Goal: Use online tool/utility: Utilize a website feature to perform a specific function

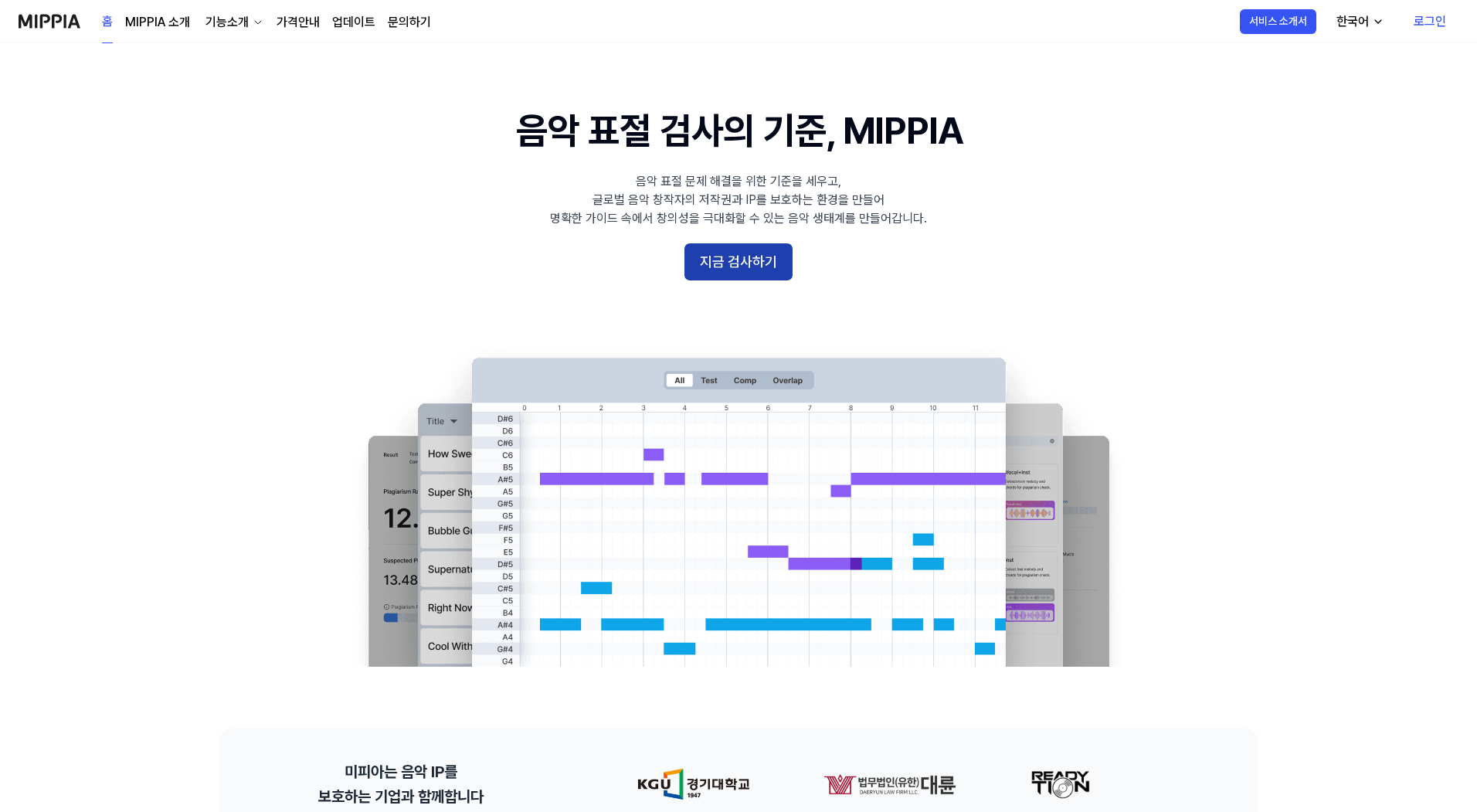
click at [758, 263] on button "지금 검사하기" at bounding box center [738, 262] width 108 height 37
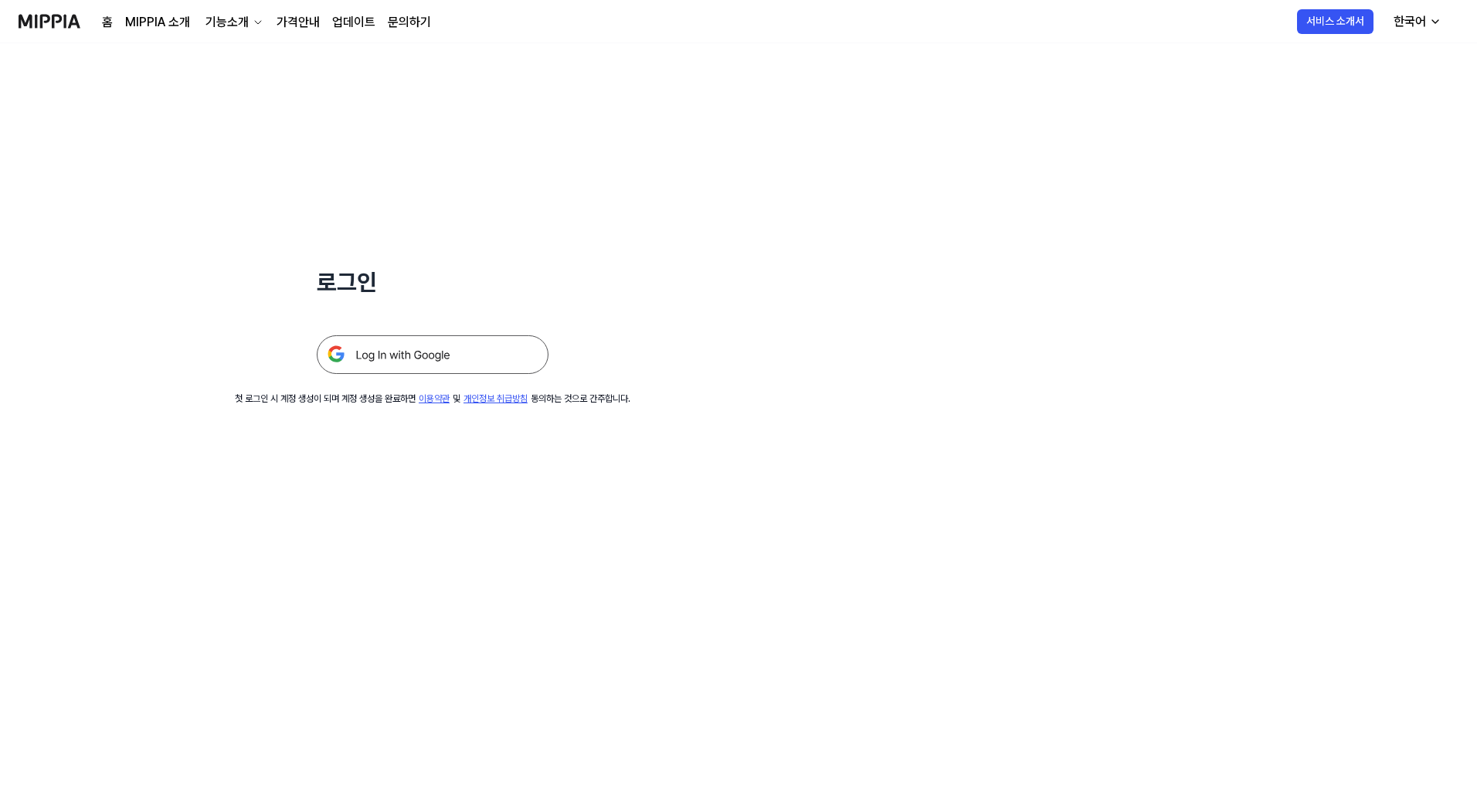
click at [454, 350] on img at bounding box center [432, 355] width 231 height 39
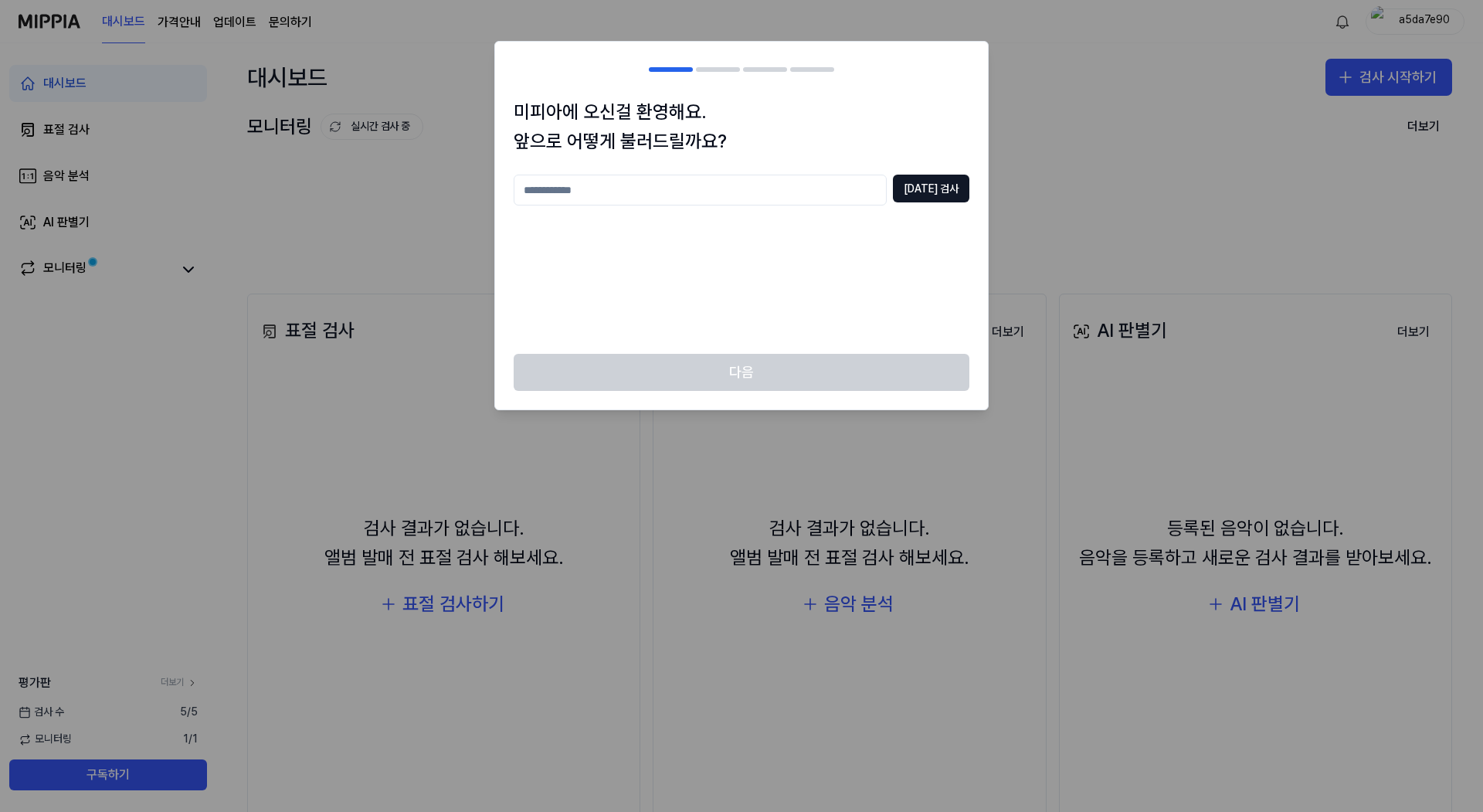
click at [738, 192] on input "text" at bounding box center [699, 190] width 373 height 31
type input "*"
type input "**"
click at [917, 183] on button "[DATE] 검사" at bounding box center [931, 188] width 76 height 27
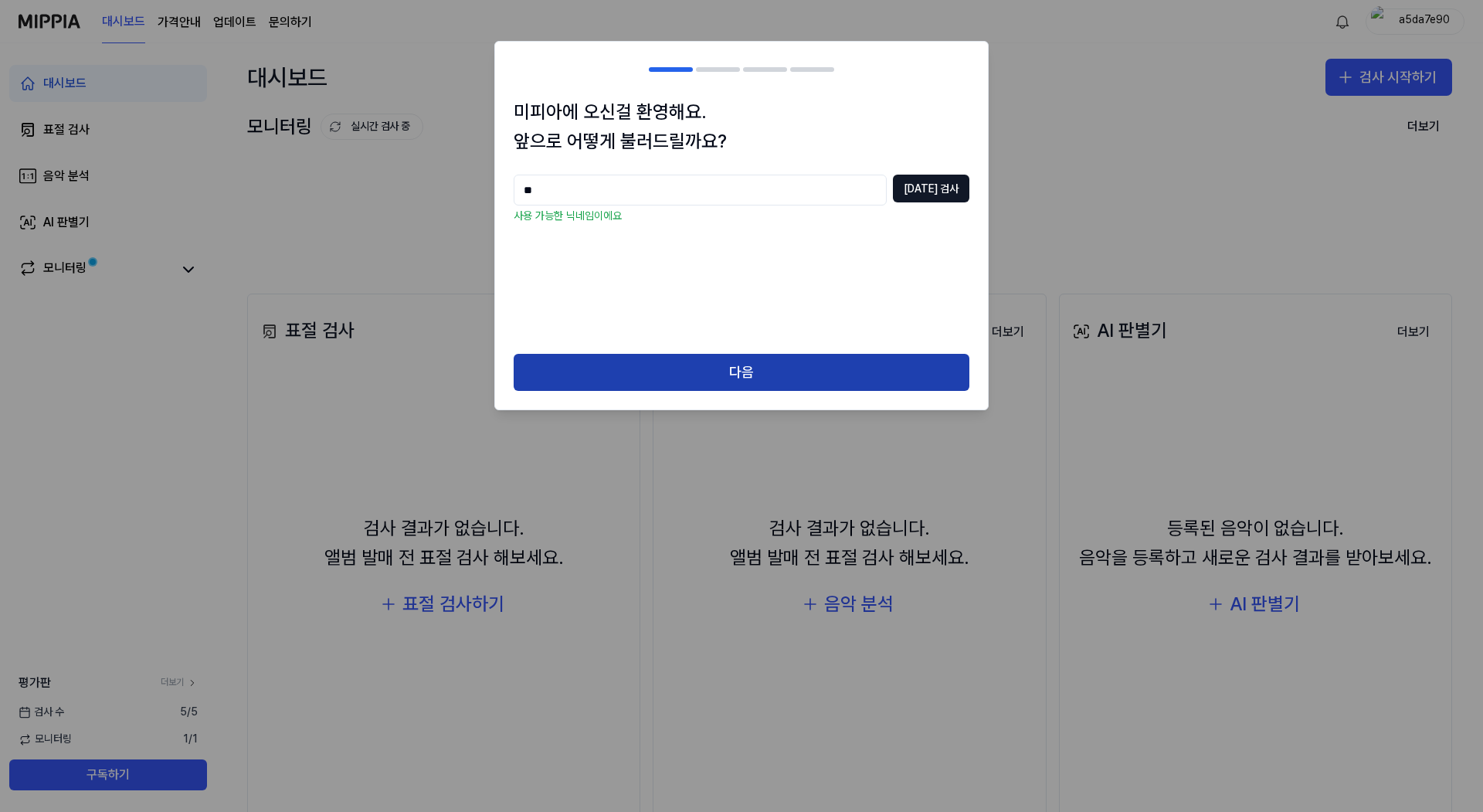
click at [741, 364] on button "다음" at bounding box center [741, 372] width 456 height 37
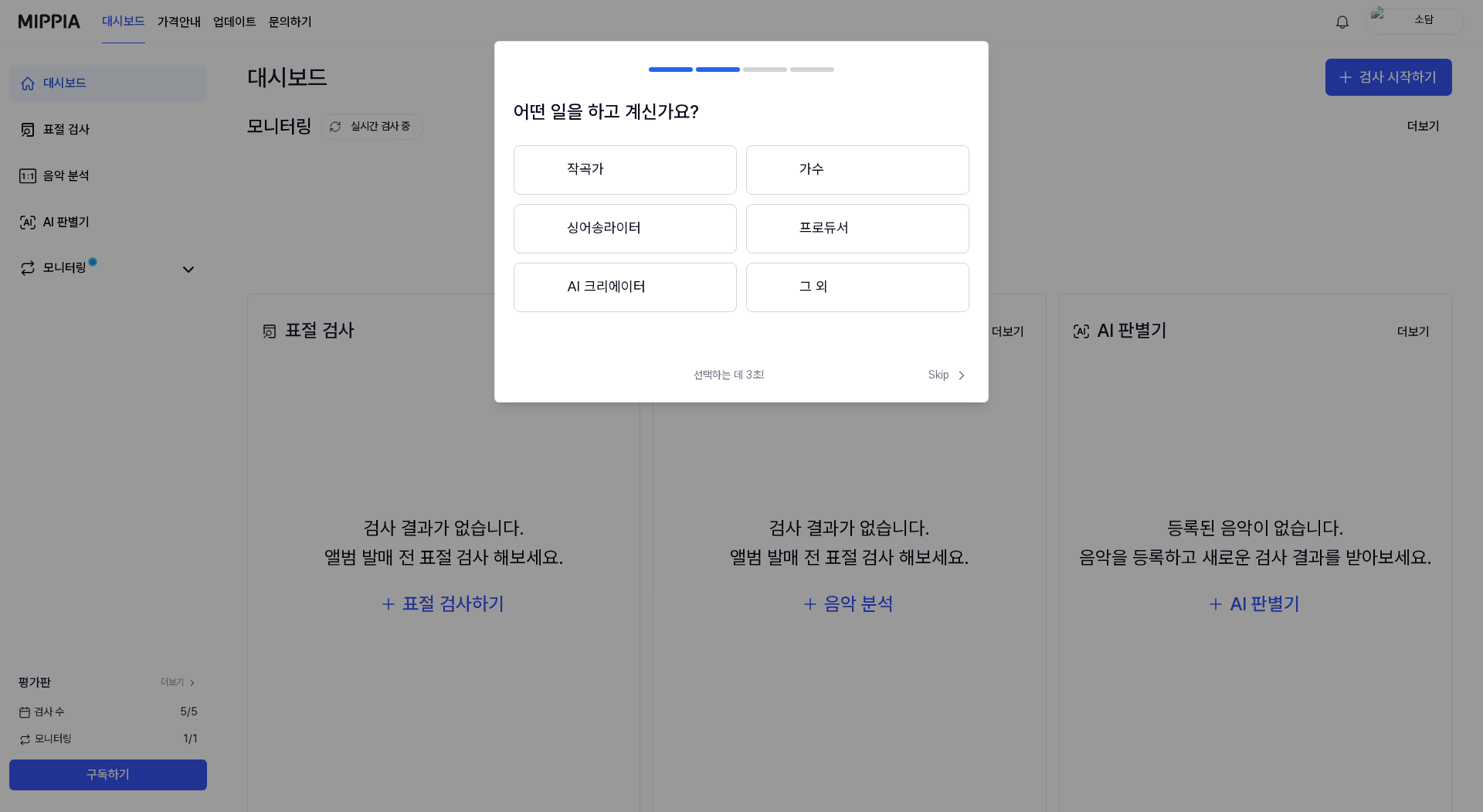
click at [847, 290] on button "그 외" at bounding box center [858, 287] width 223 height 50
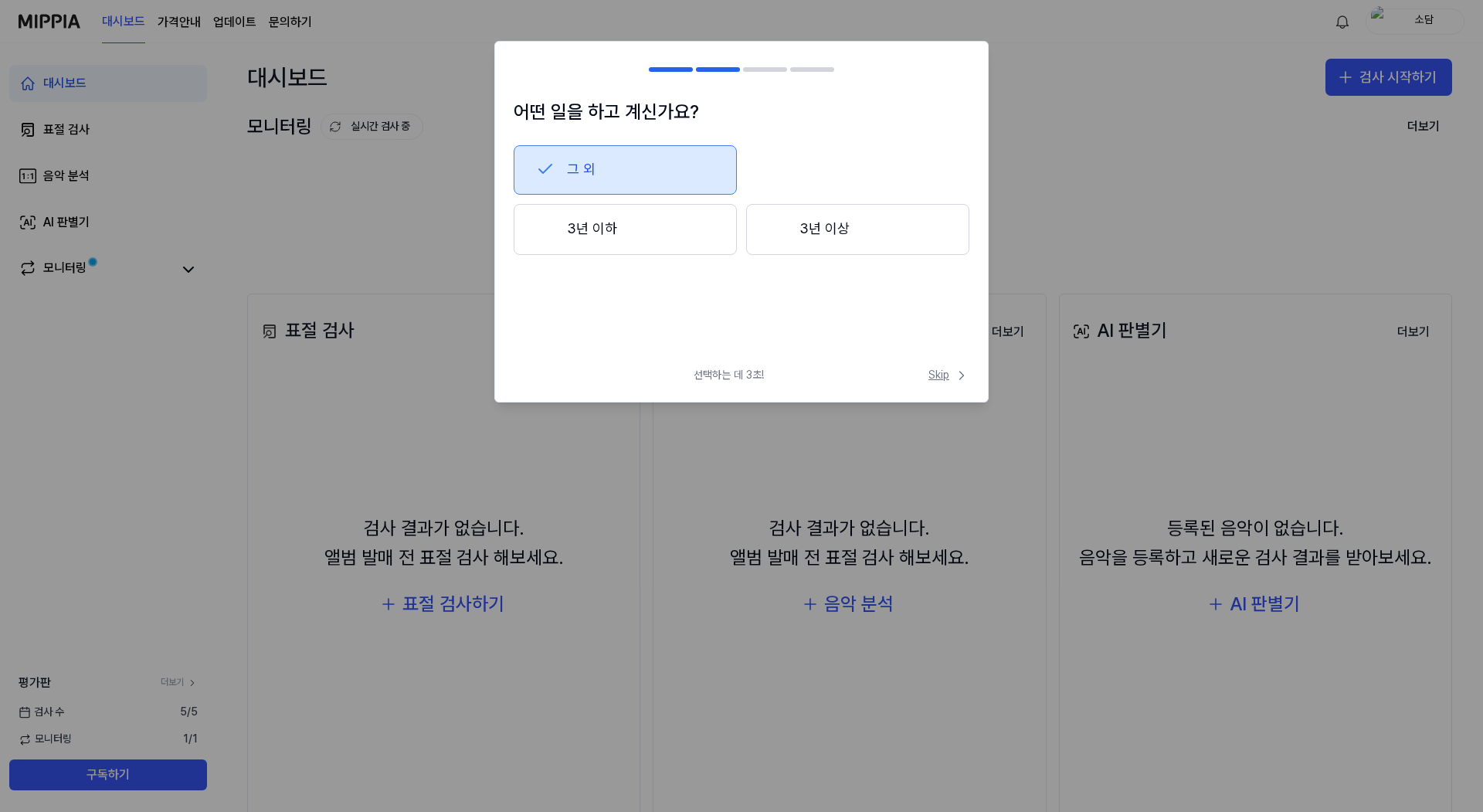
click at [949, 380] on span "Skip" at bounding box center [948, 375] width 41 height 15
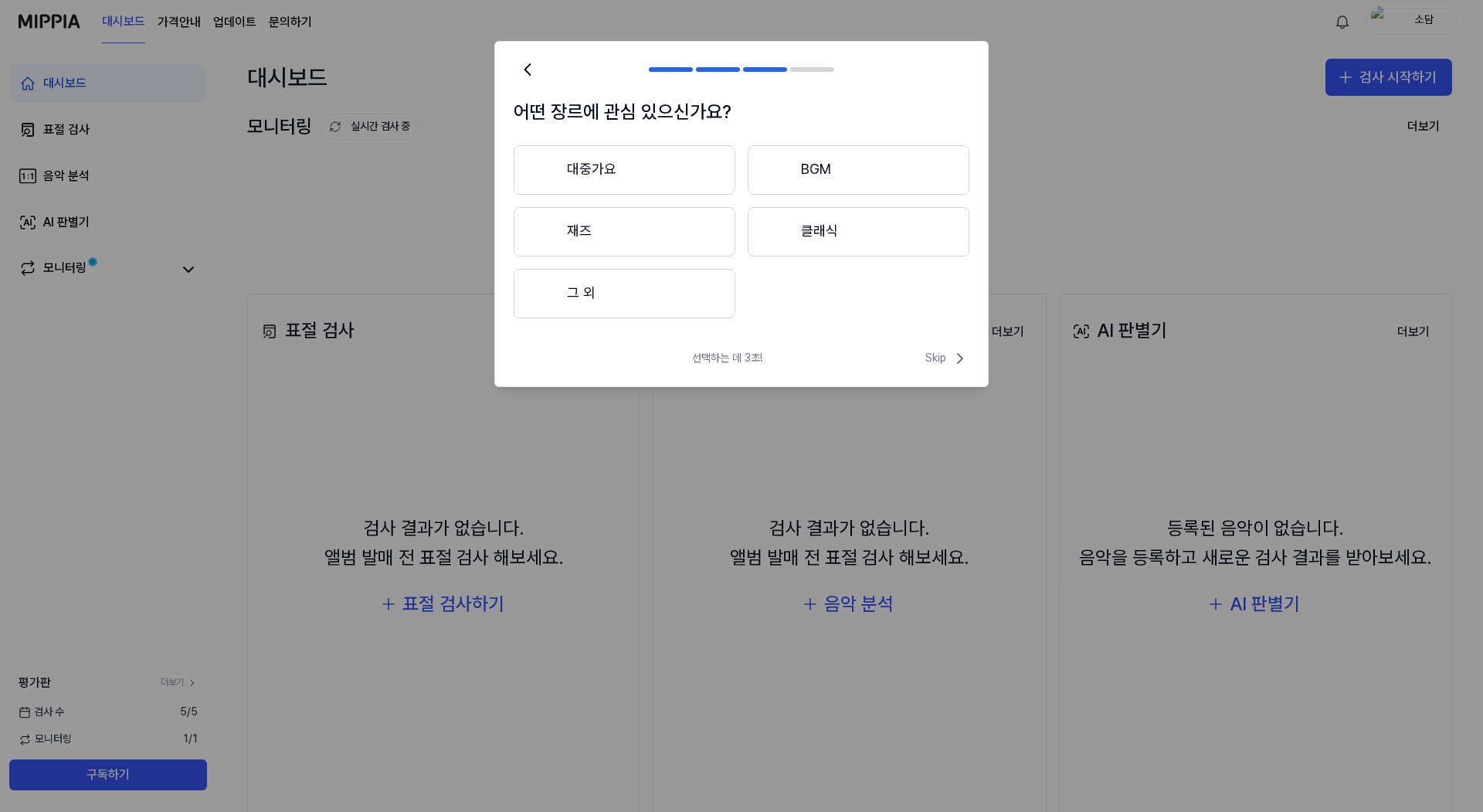
click at [651, 179] on button "대중가요" at bounding box center [624, 170] width 222 height 50
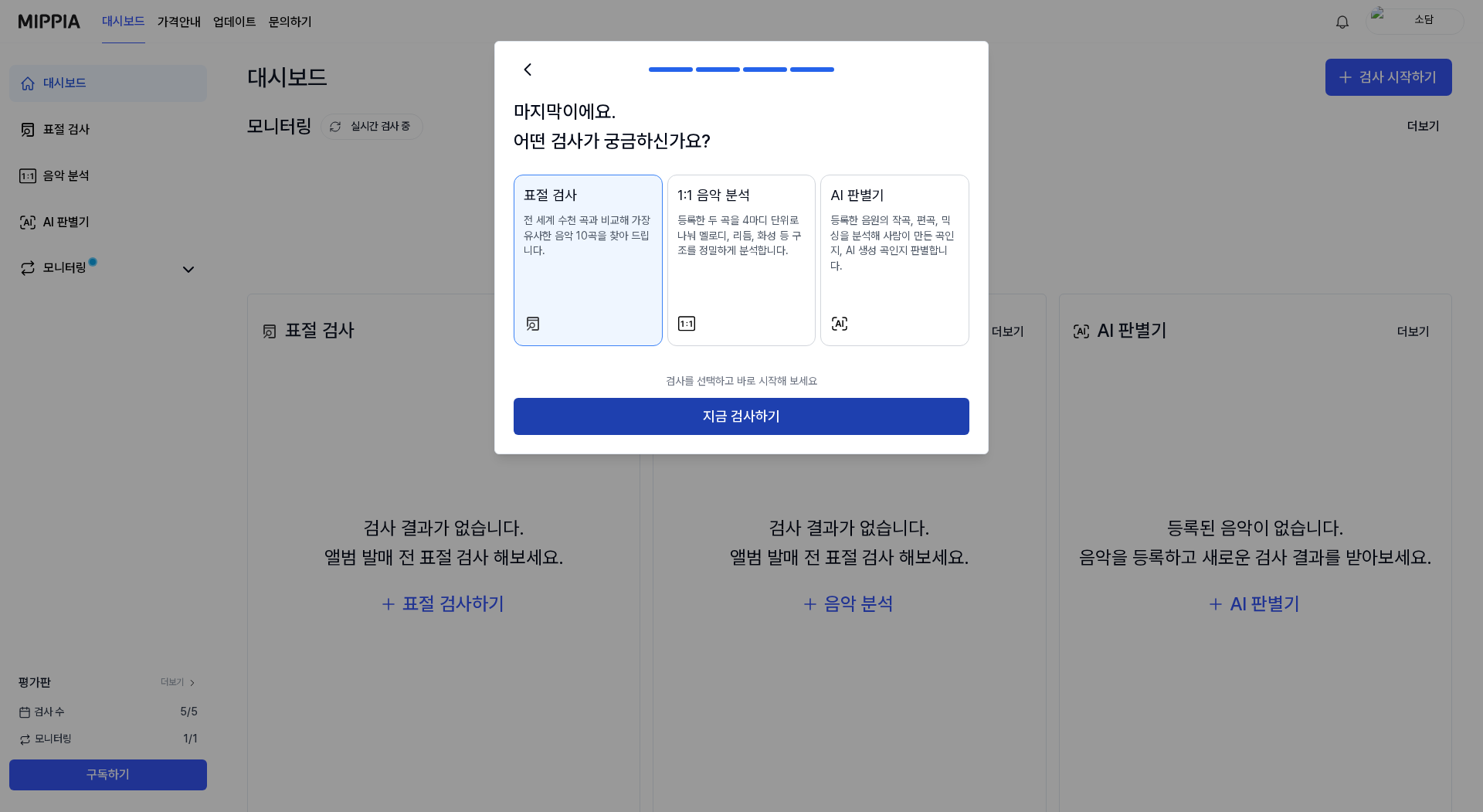
click at [712, 421] on button "지금 검사하기" at bounding box center [741, 417] width 456 height 37
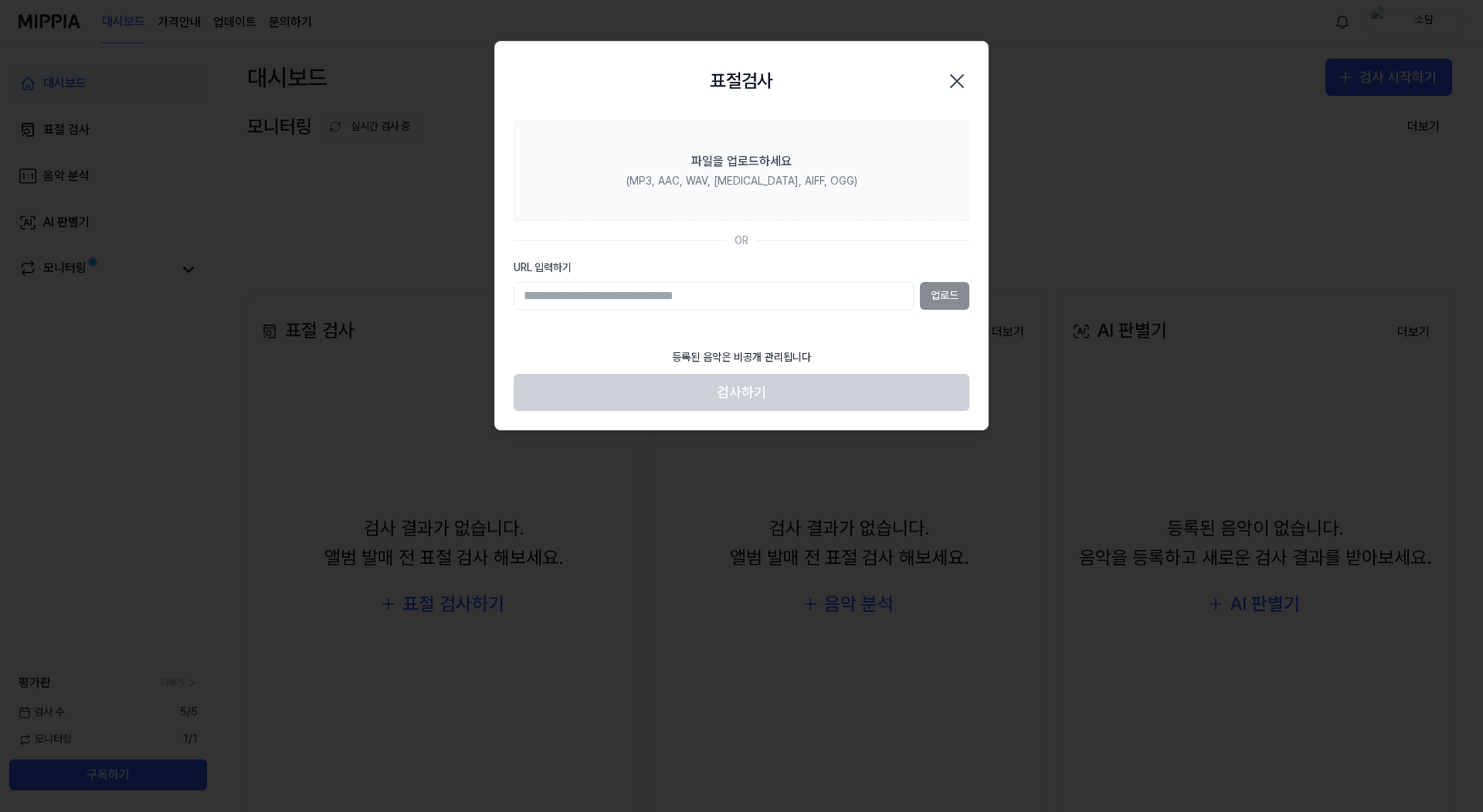
click at [647, 296] on input "URL 입력하기" at bounding box center [713, 295] width 400 height 27
paste input "**********"
type input "**********"
click at [936, 294] on button "업로드" at bounding box center [945, 295] width 50 height 27
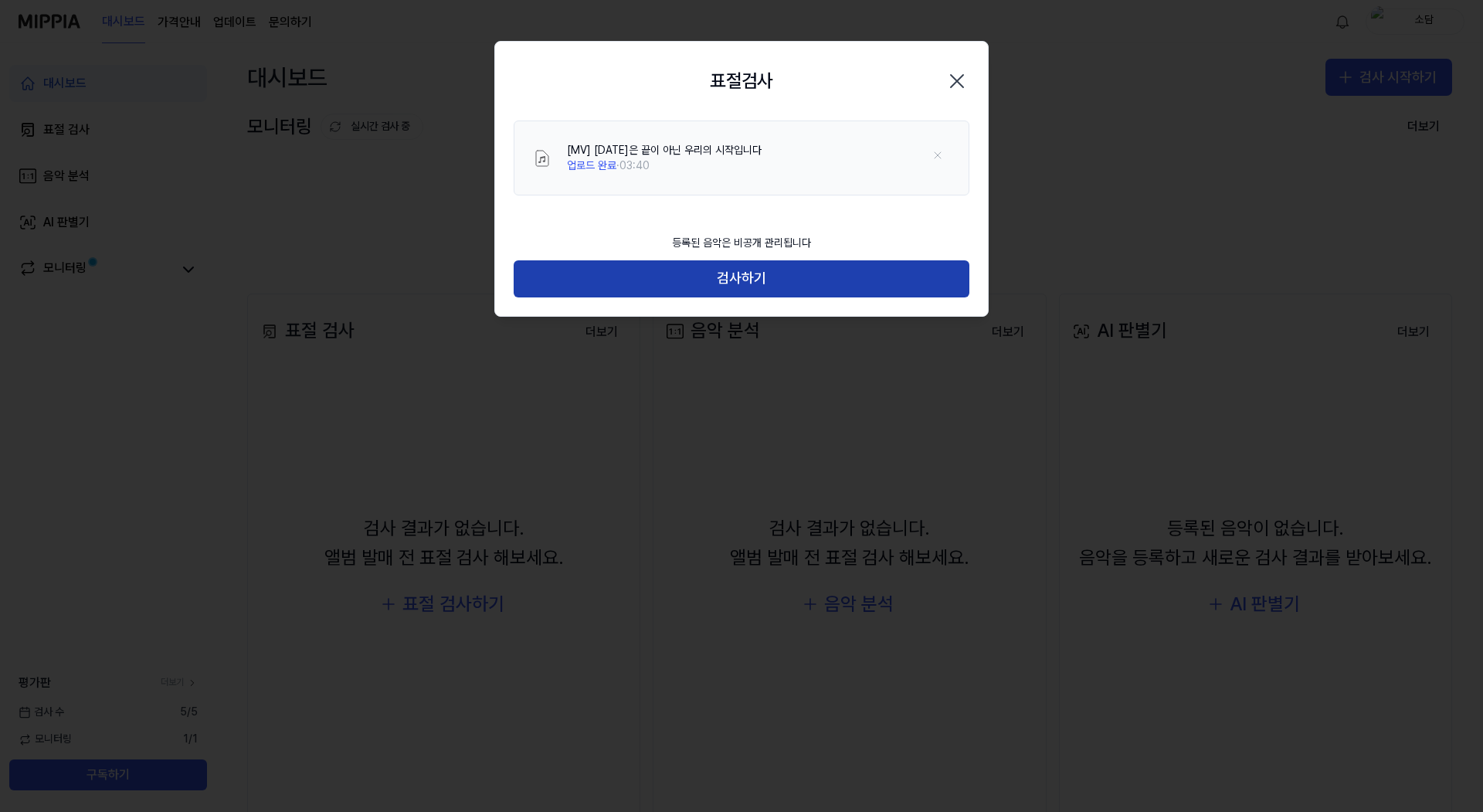
click at [786, 285] on button "검사하기" at bounding box center [741, 279] width 456 height 37
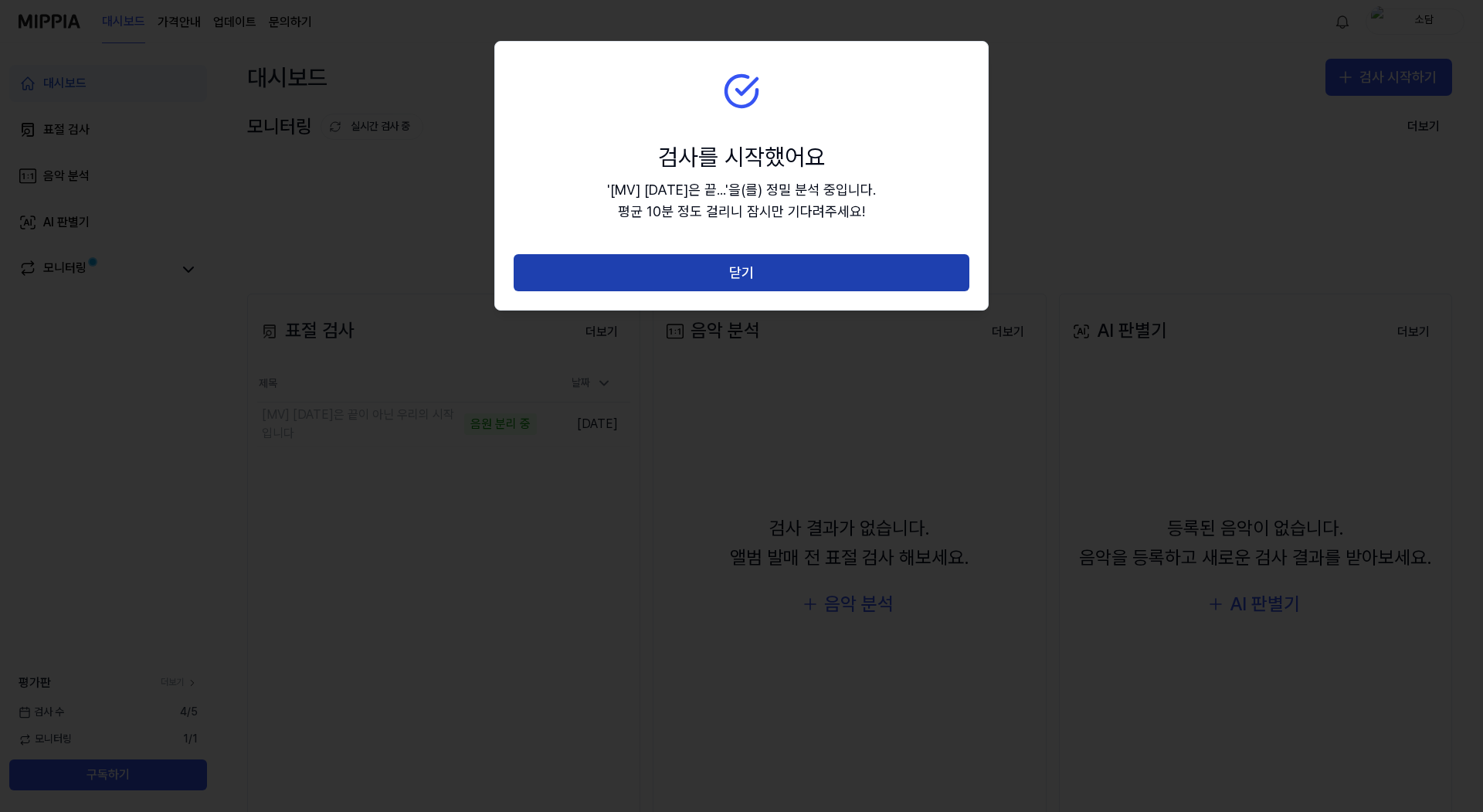
click at [817, 280] on button "닫기" at bounding box center [741, 273] width 456 height 37
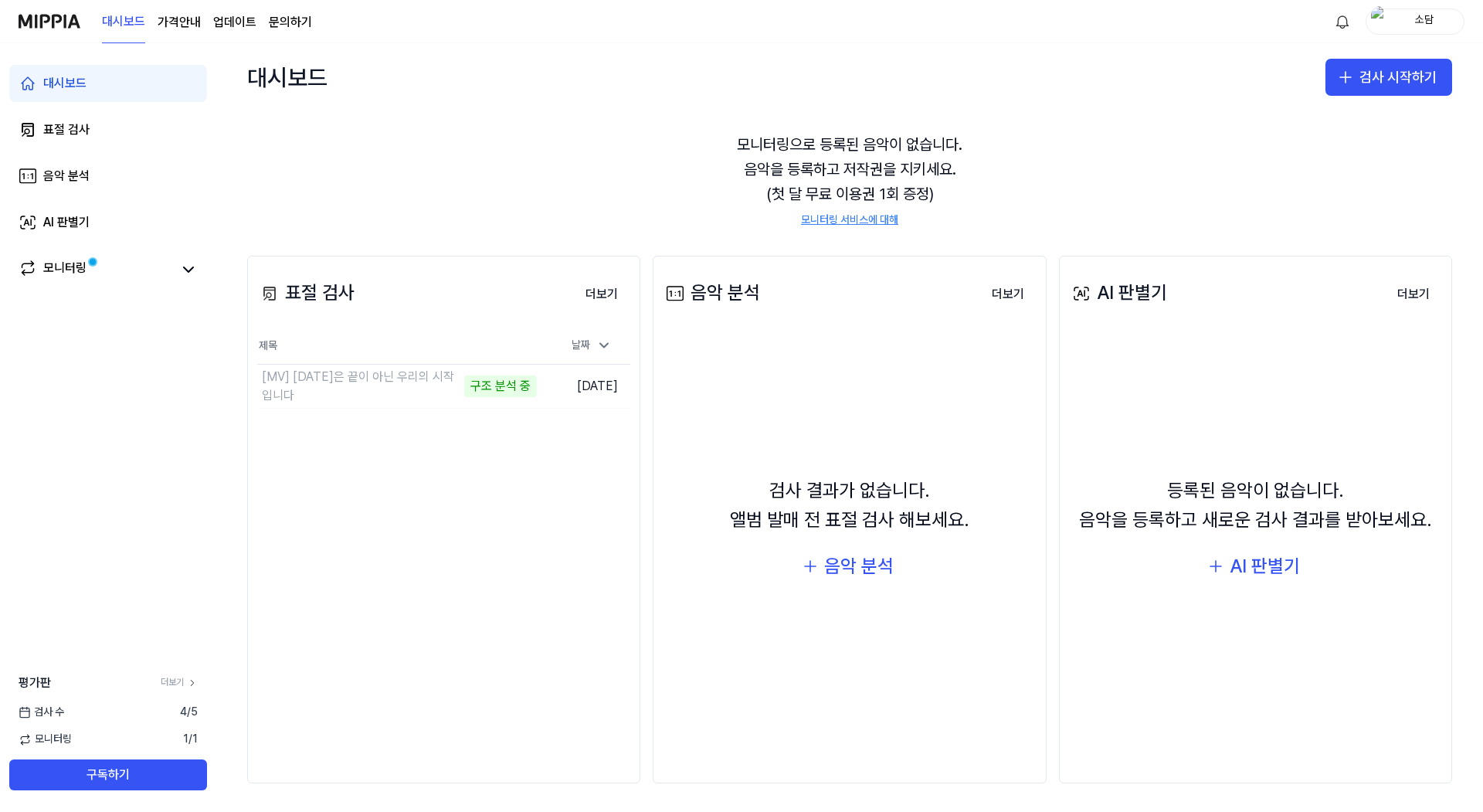
scroll to position [40, 0]
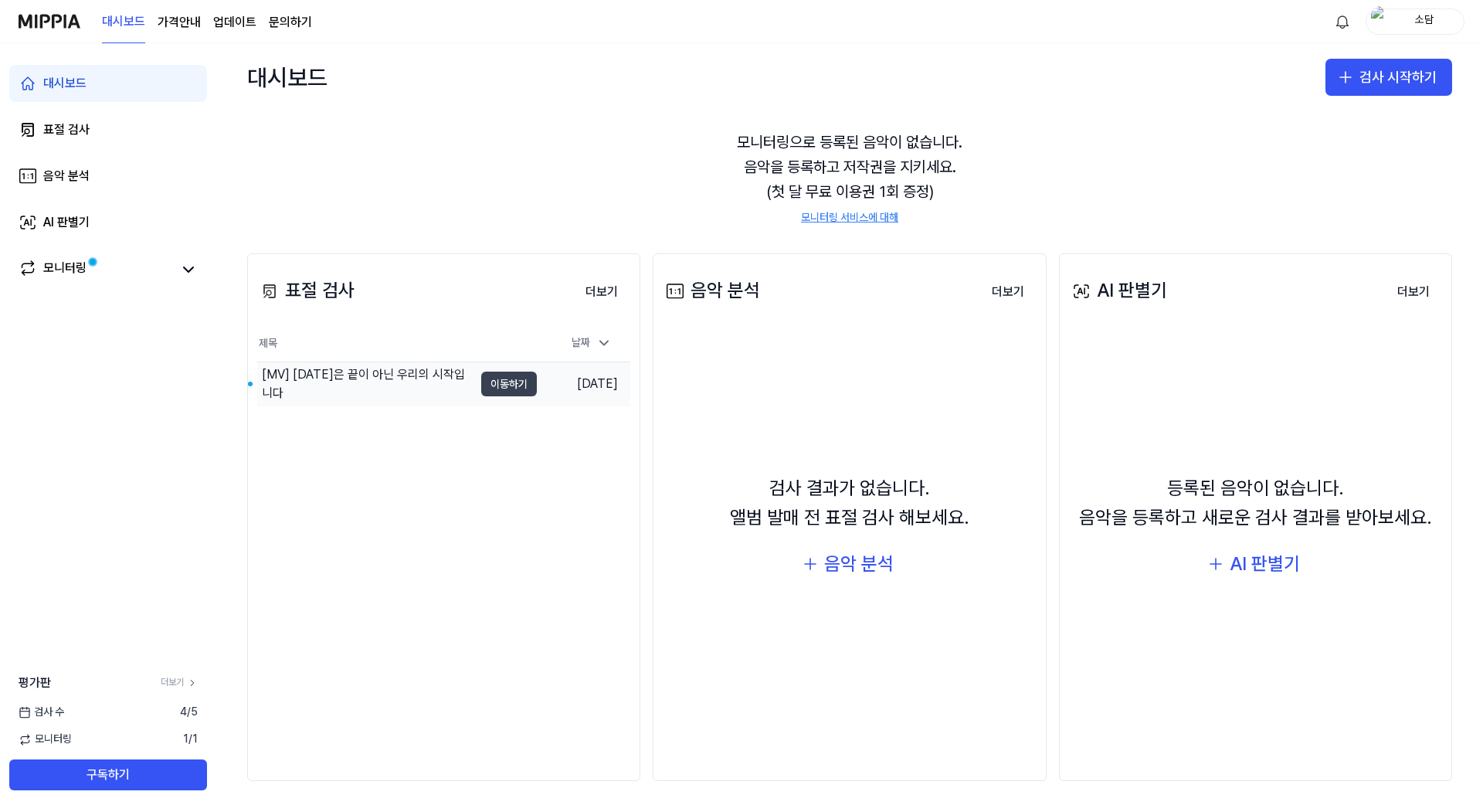
click at [511, 389] on button "이동하기" at bounding box center [509, 384] width 56 height 25
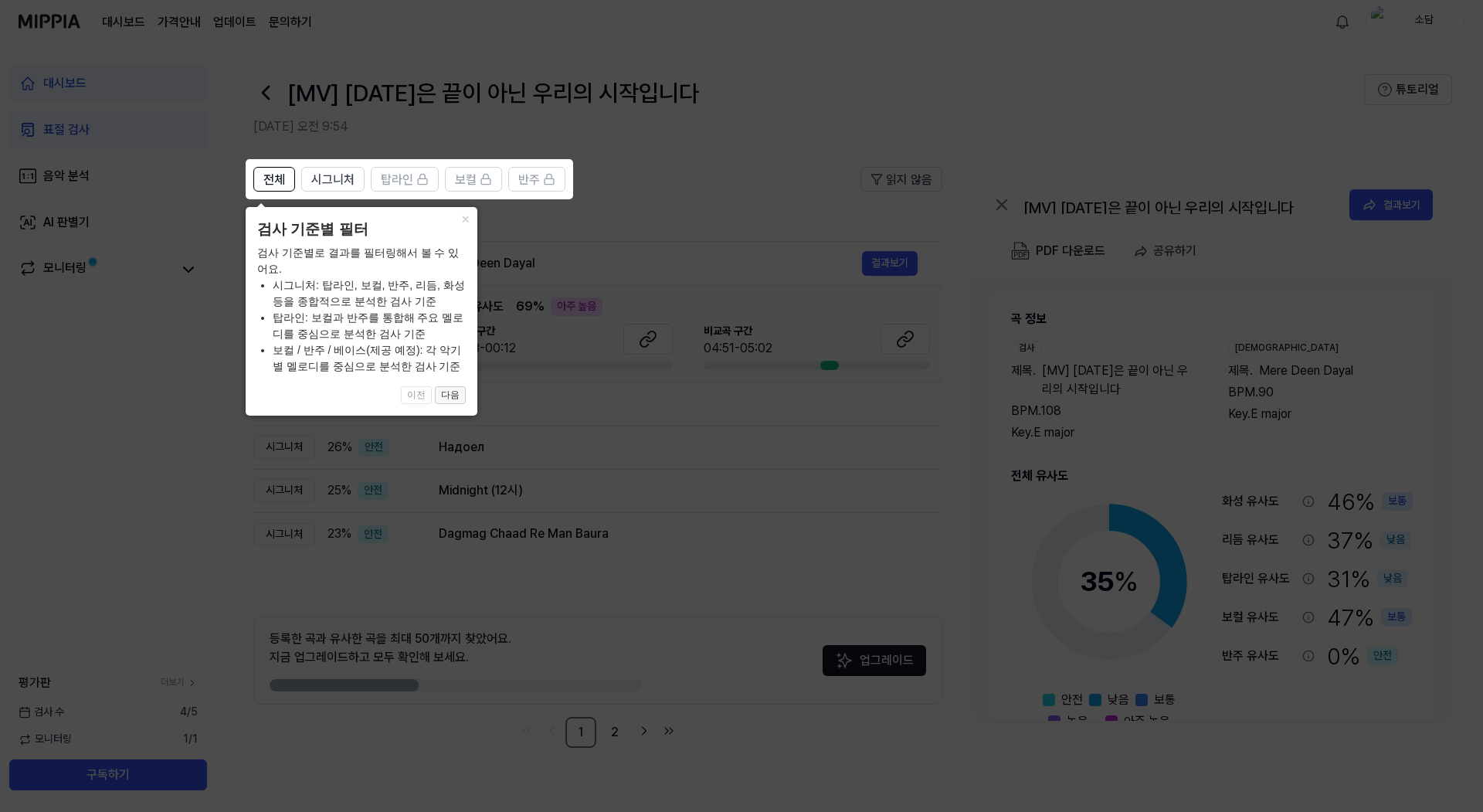
click at [450, 391] on button "다음" at bounding box center [449, 395] width 31 height 19
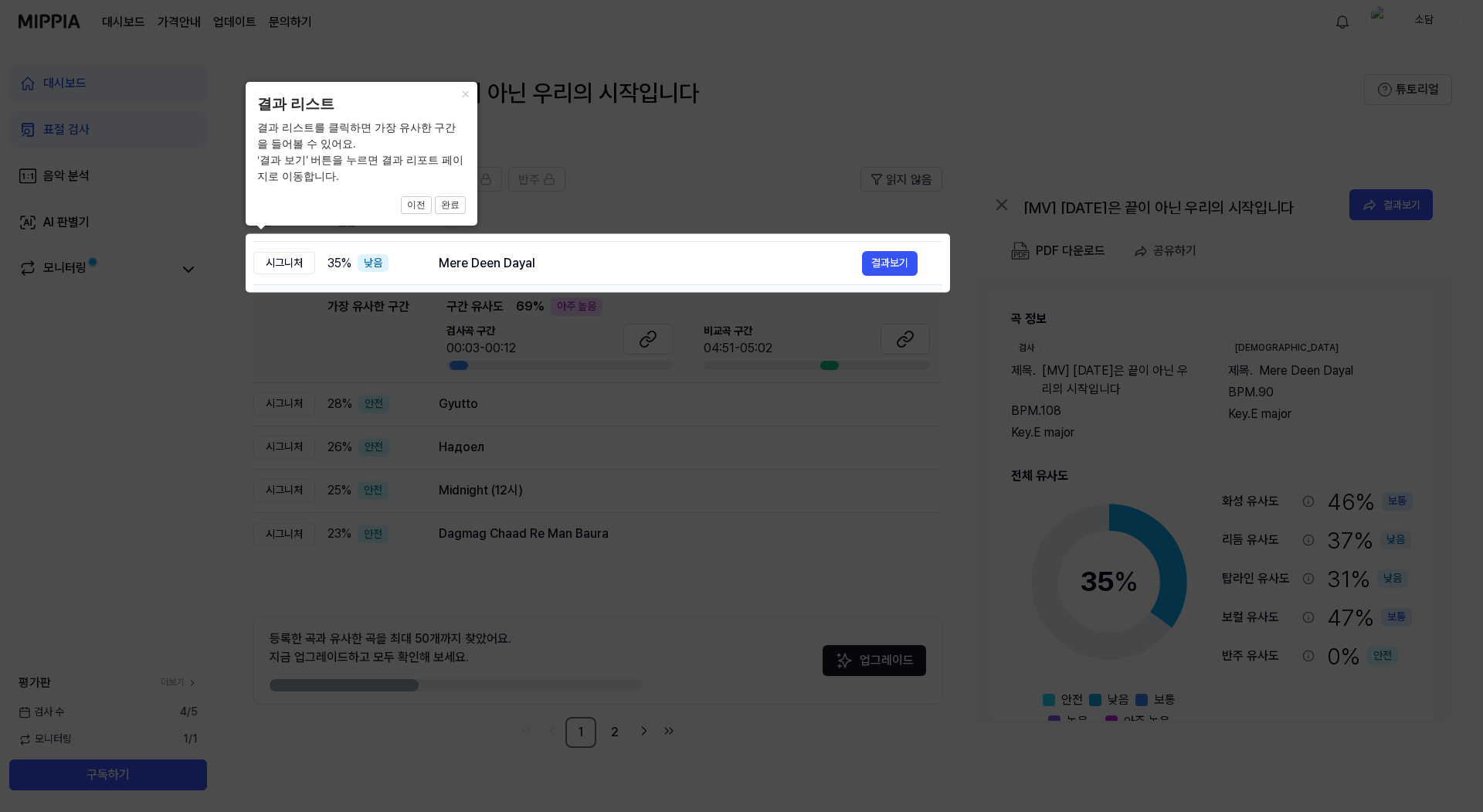
click at [671, 195] on icon at bounding box center [741, 406] width 1483 height 812
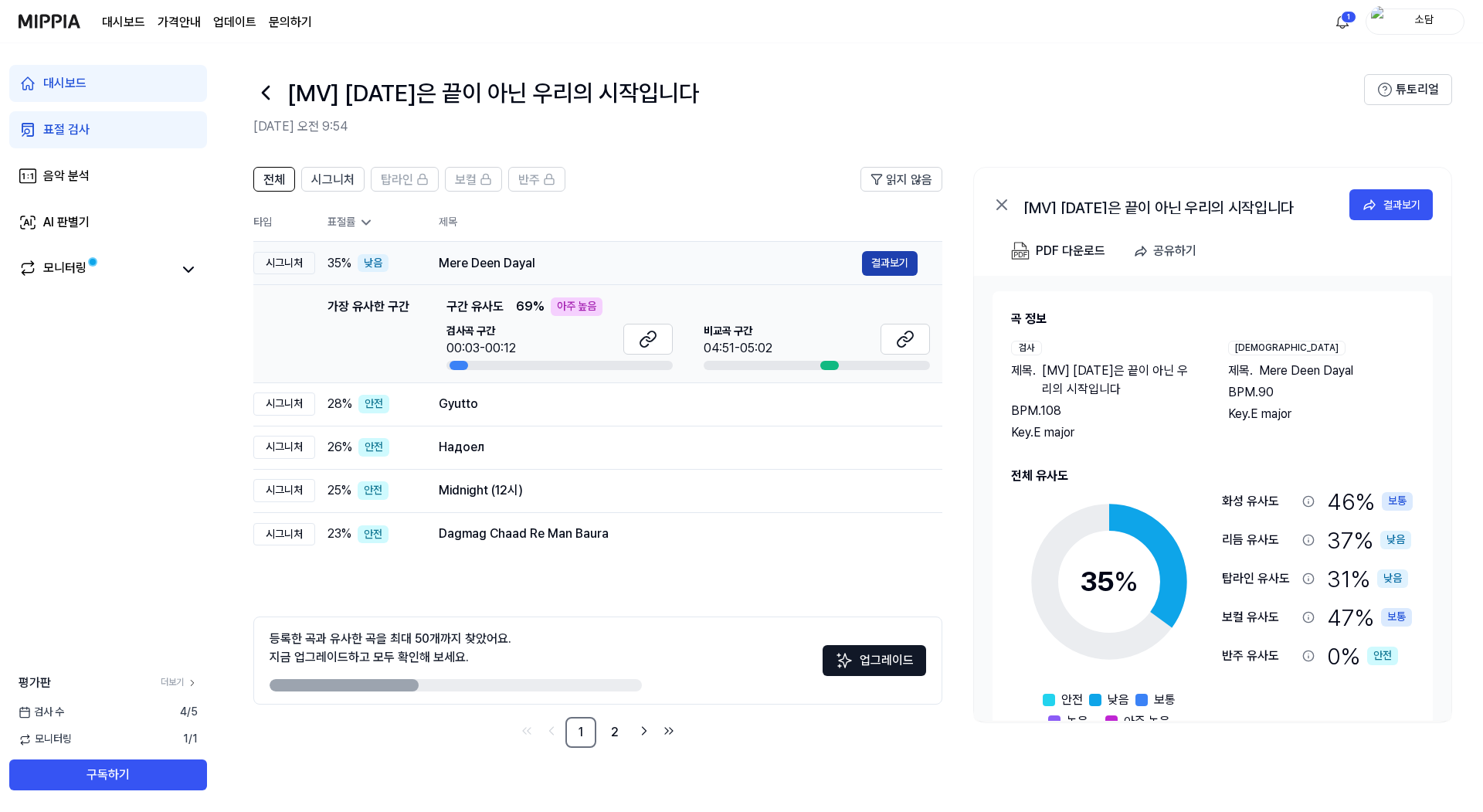
click at [872, 262] on button "결과보기" at bounding box center [889, 263] width 56 height 25
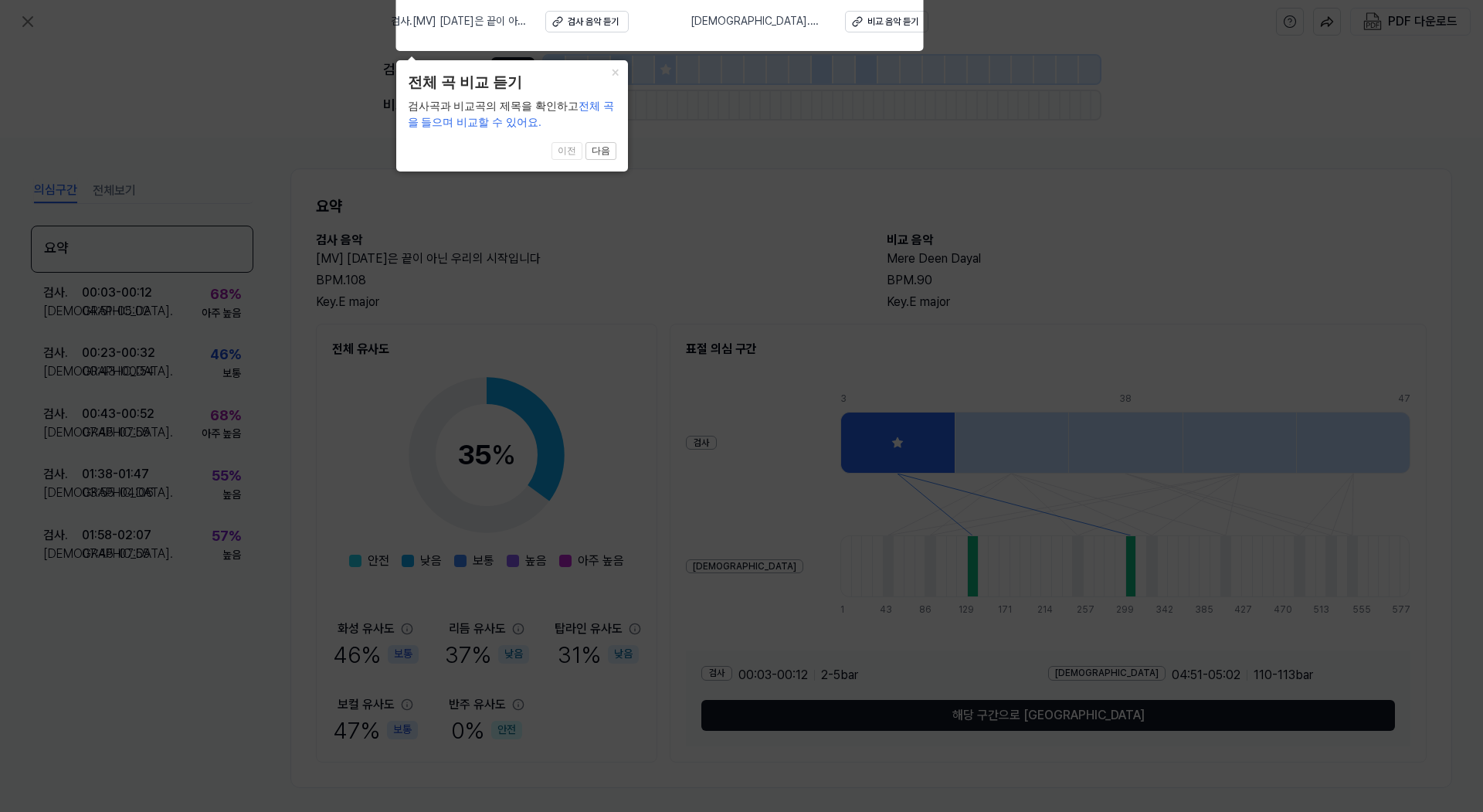
click at [603, 153] on button "다음" at bounding box center [600, 151] width 31 height 19
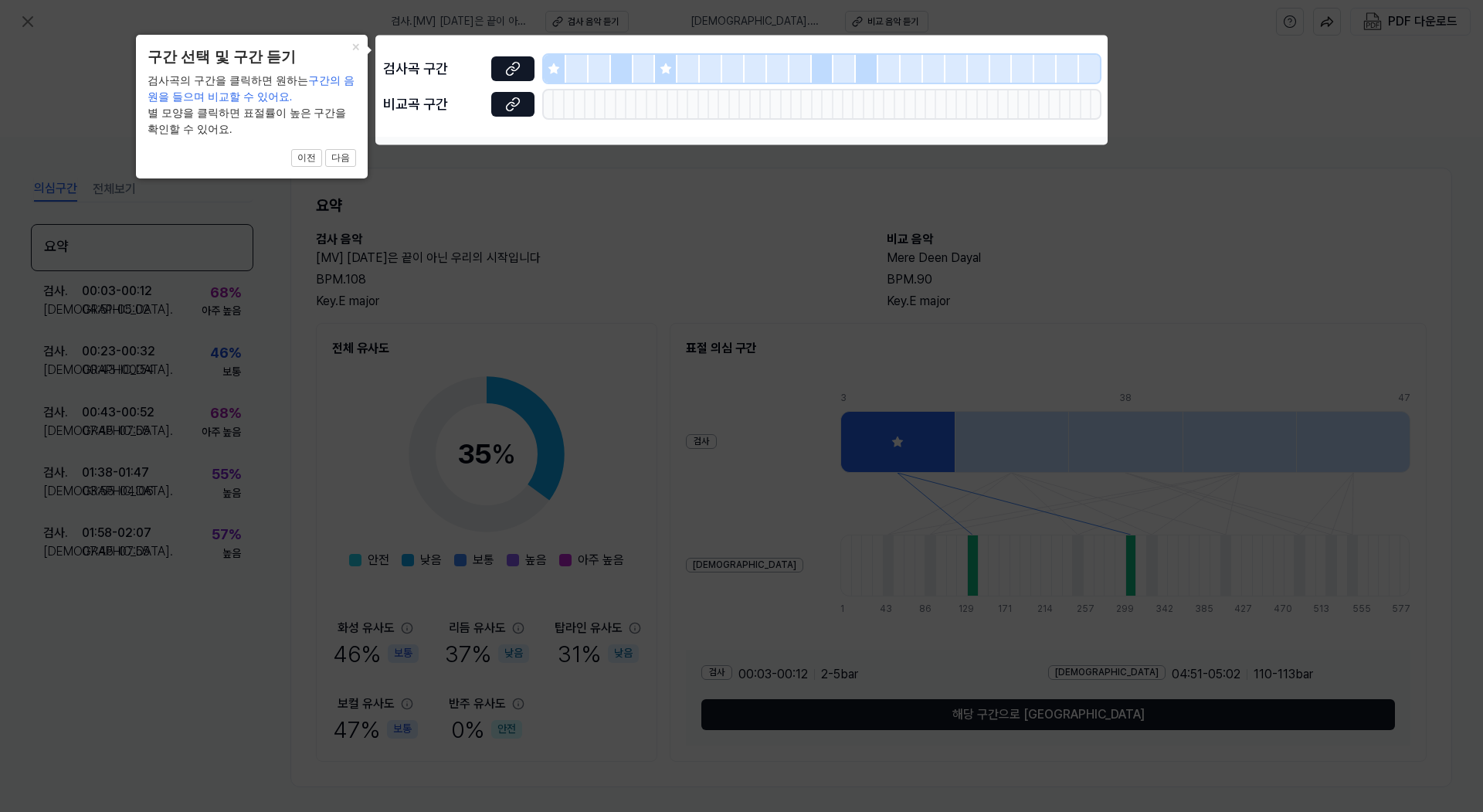
click at [637, 223] on icon at bounding box center [741, 406] width 1483 height 812
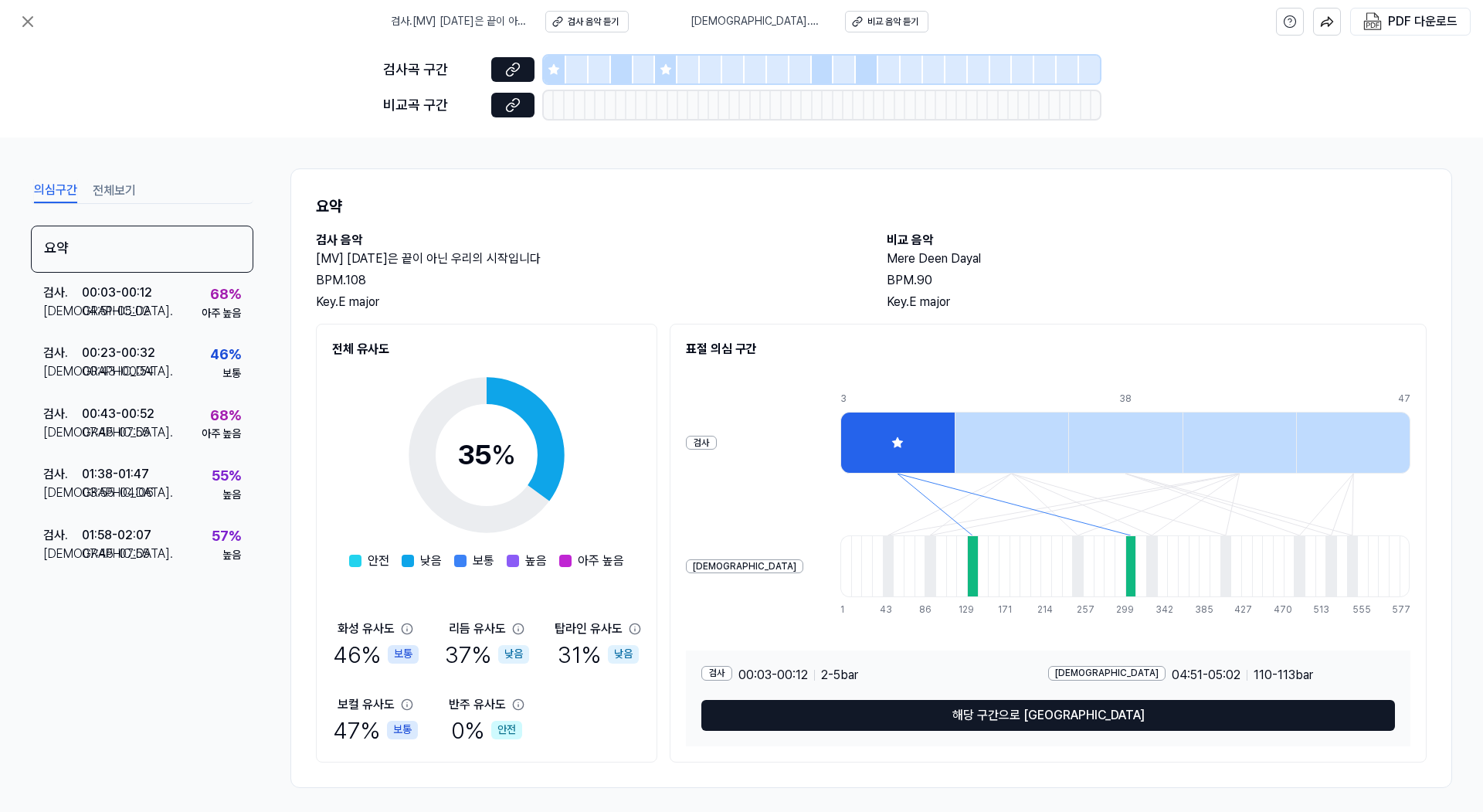
click at [667, 74] on icon at bounding box center [665, 68] width 10 height 10
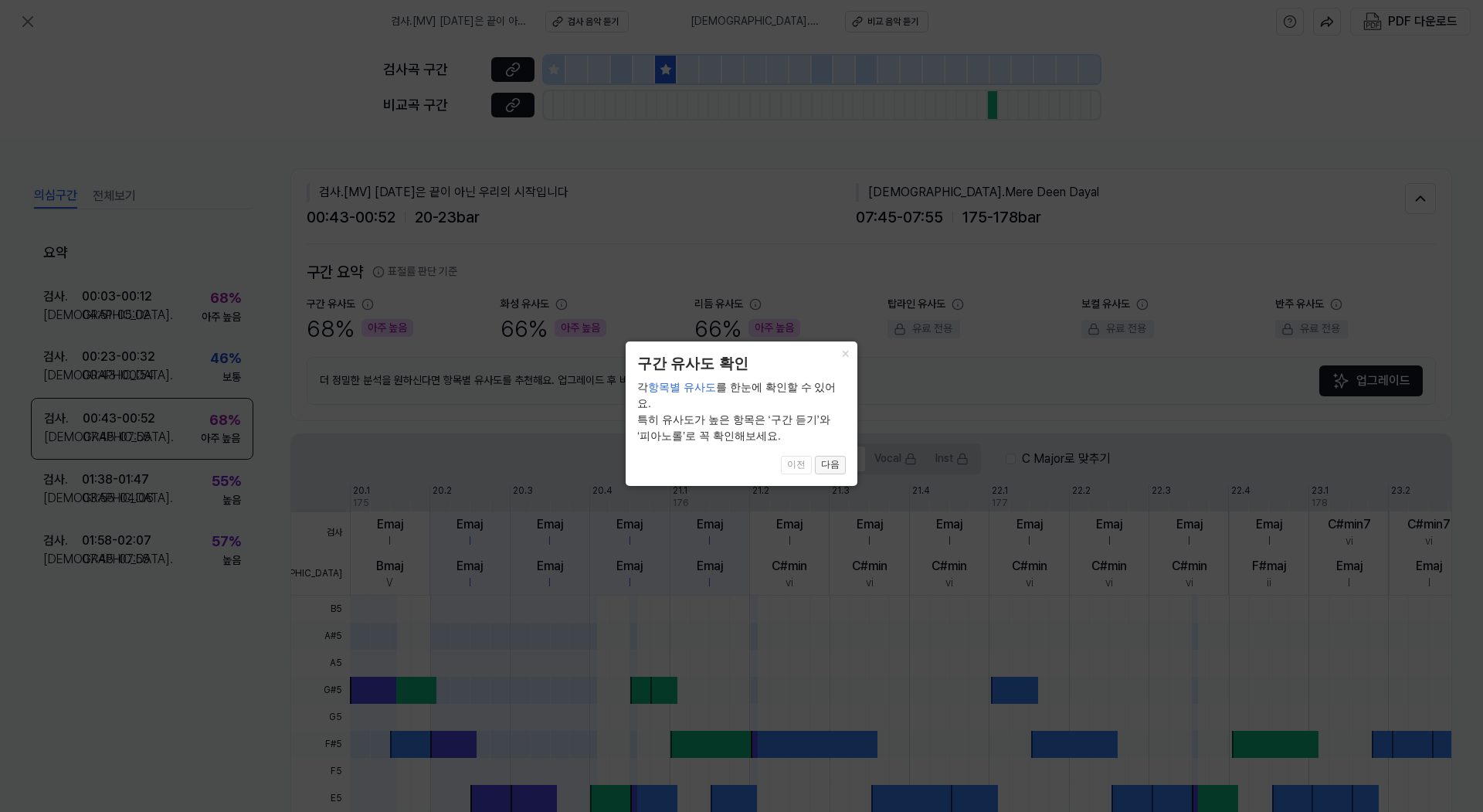
click at [828, 456] on button "다음" at bounding box center [830, 465] width 31 height 19
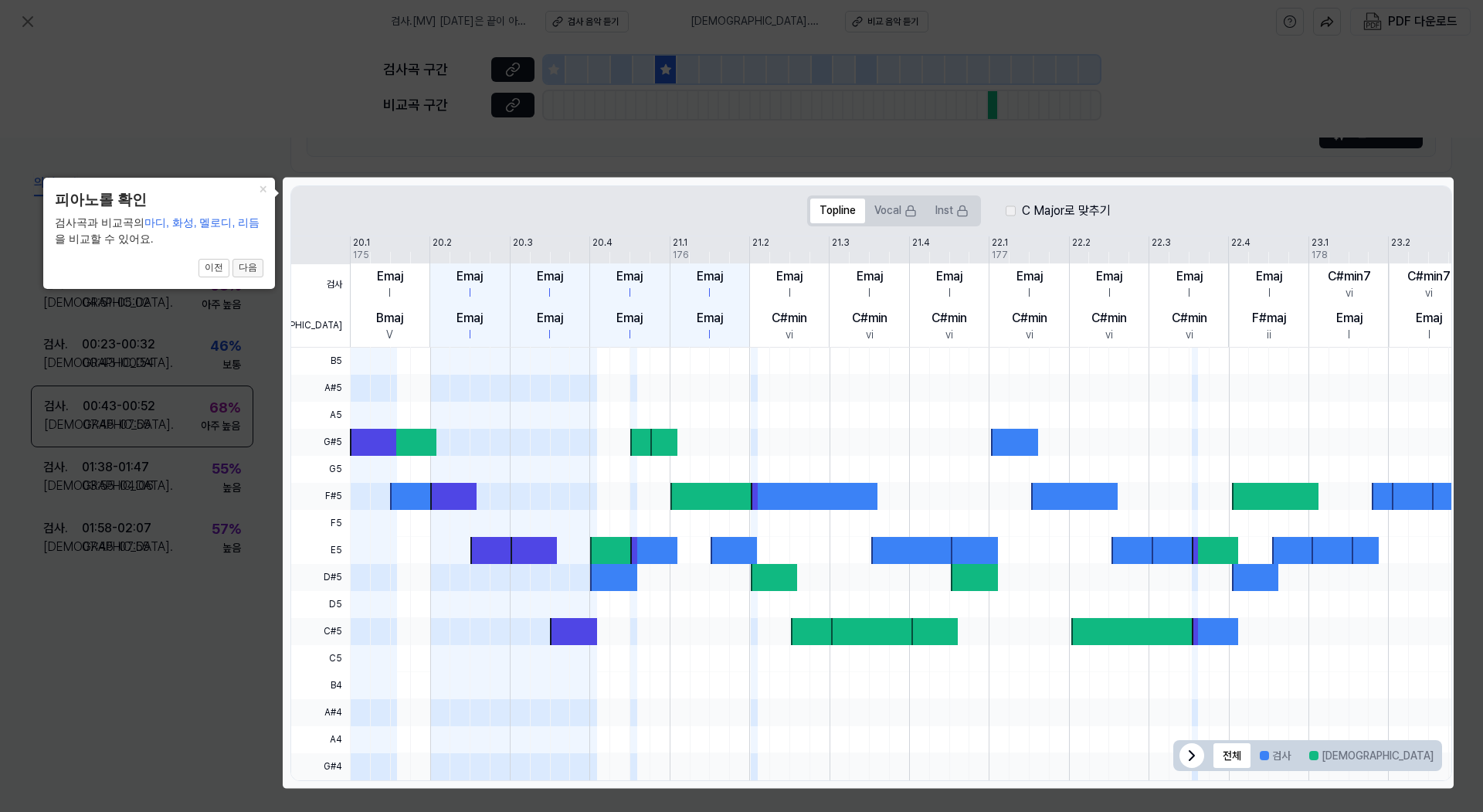
click at [248, 268] on button "다음" at bounding box center [247, 268] width 31 height 19
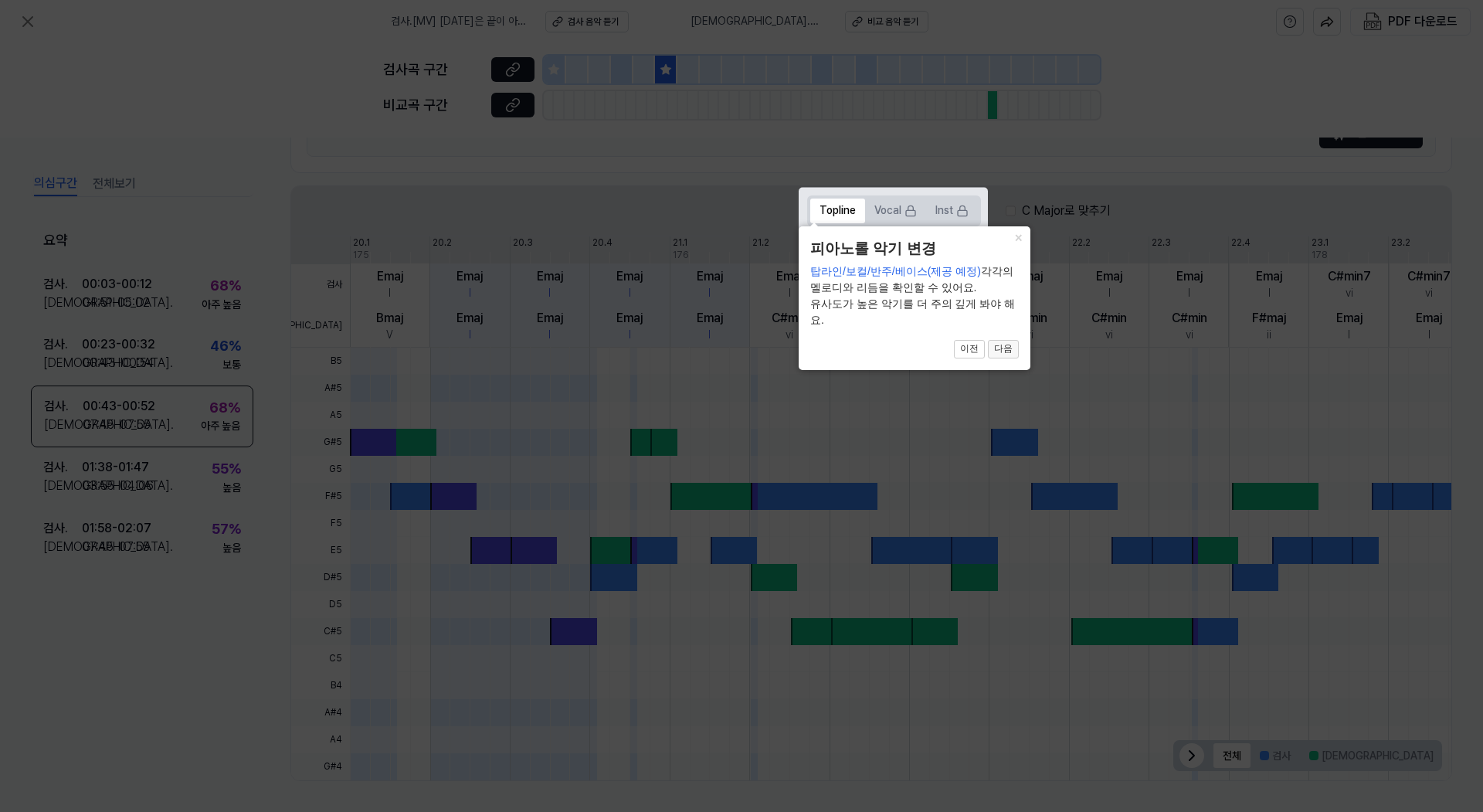
click at [1006, 357] on button "다음" at bounding box center [1003, 348] width 31 height 19
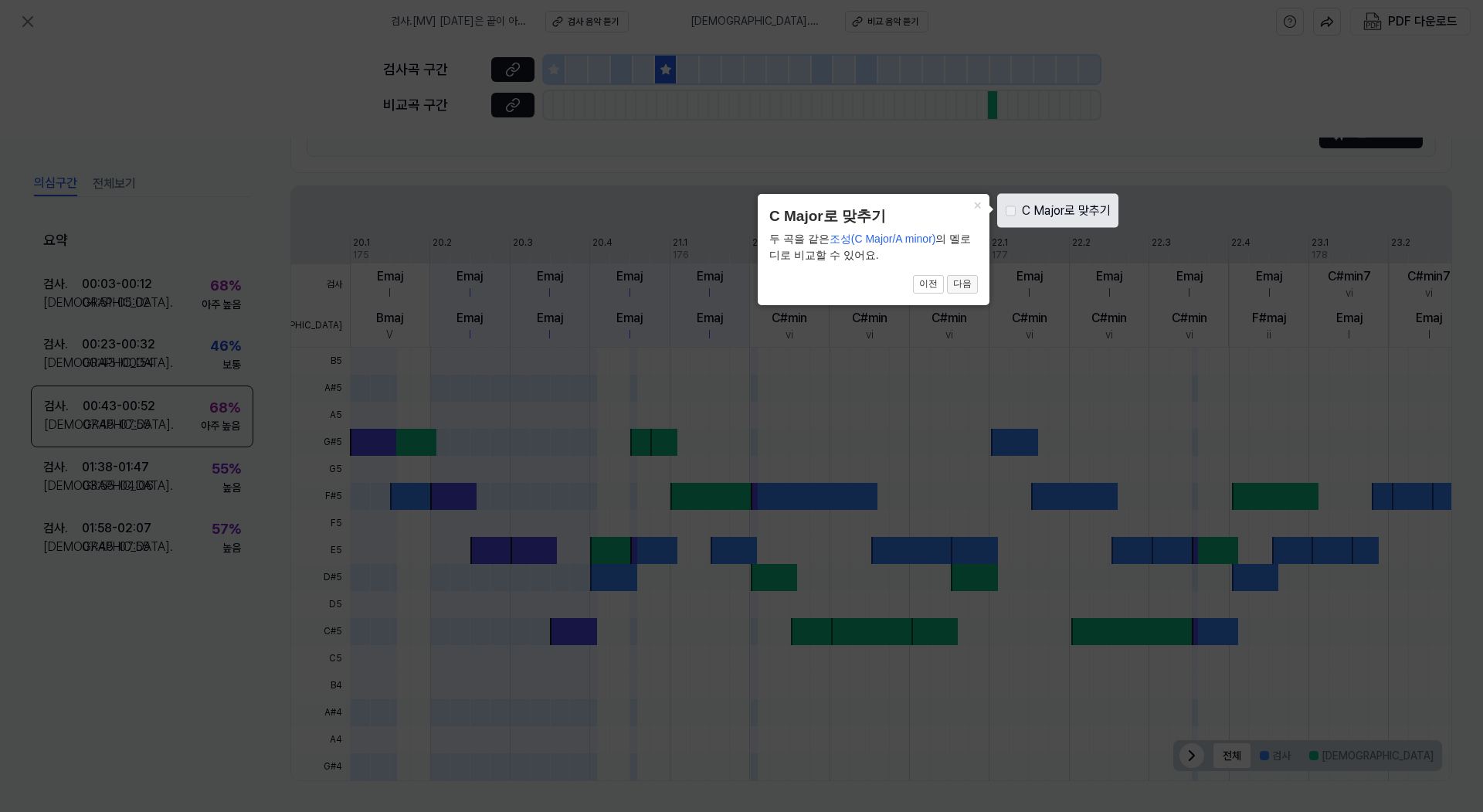
click at [969, 291] on button "다음" at bounding box center [962, 284] width 31 height 19
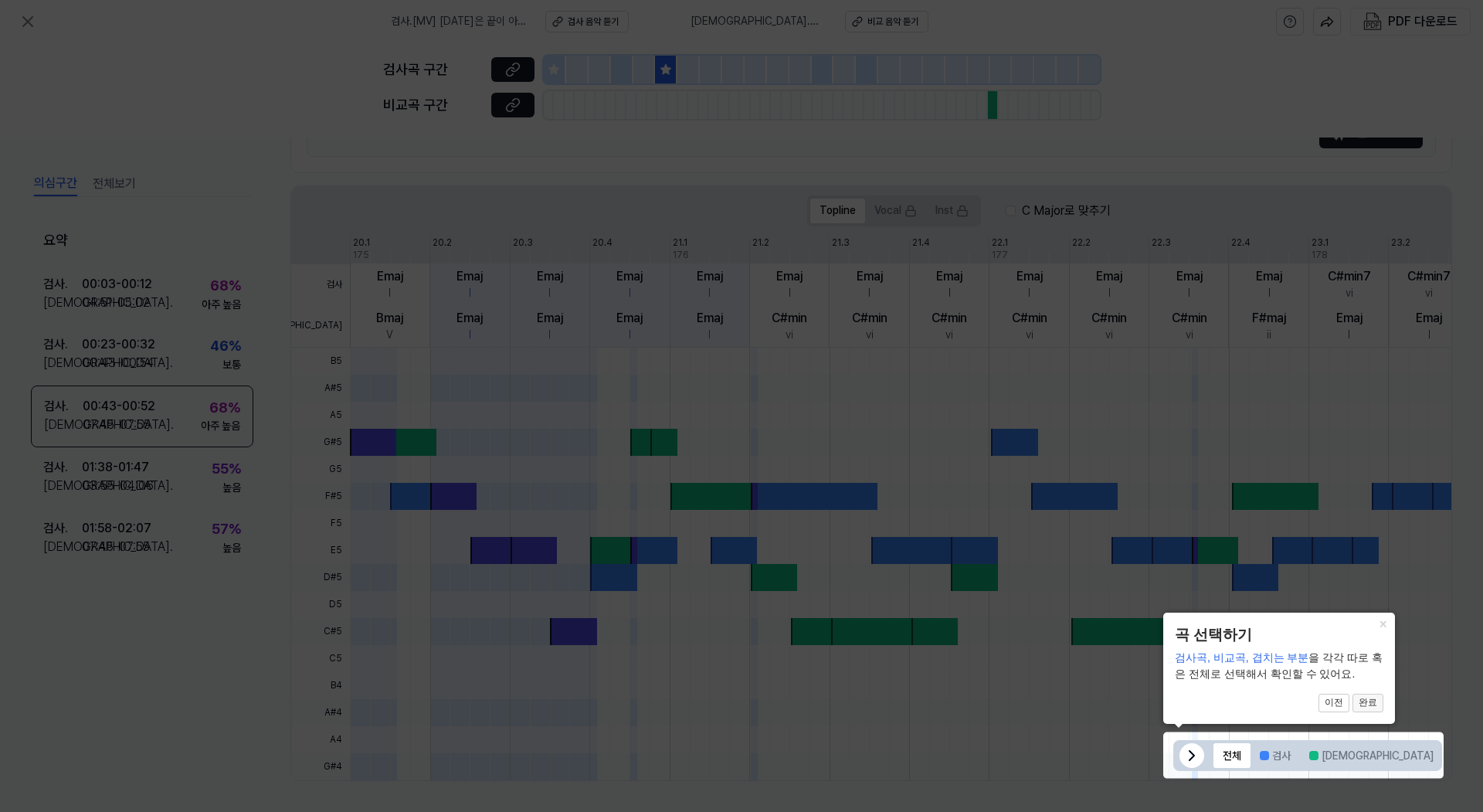
click at [1373, 707] on button "완료" at bounding box center [1368, 702] width 31 height 19
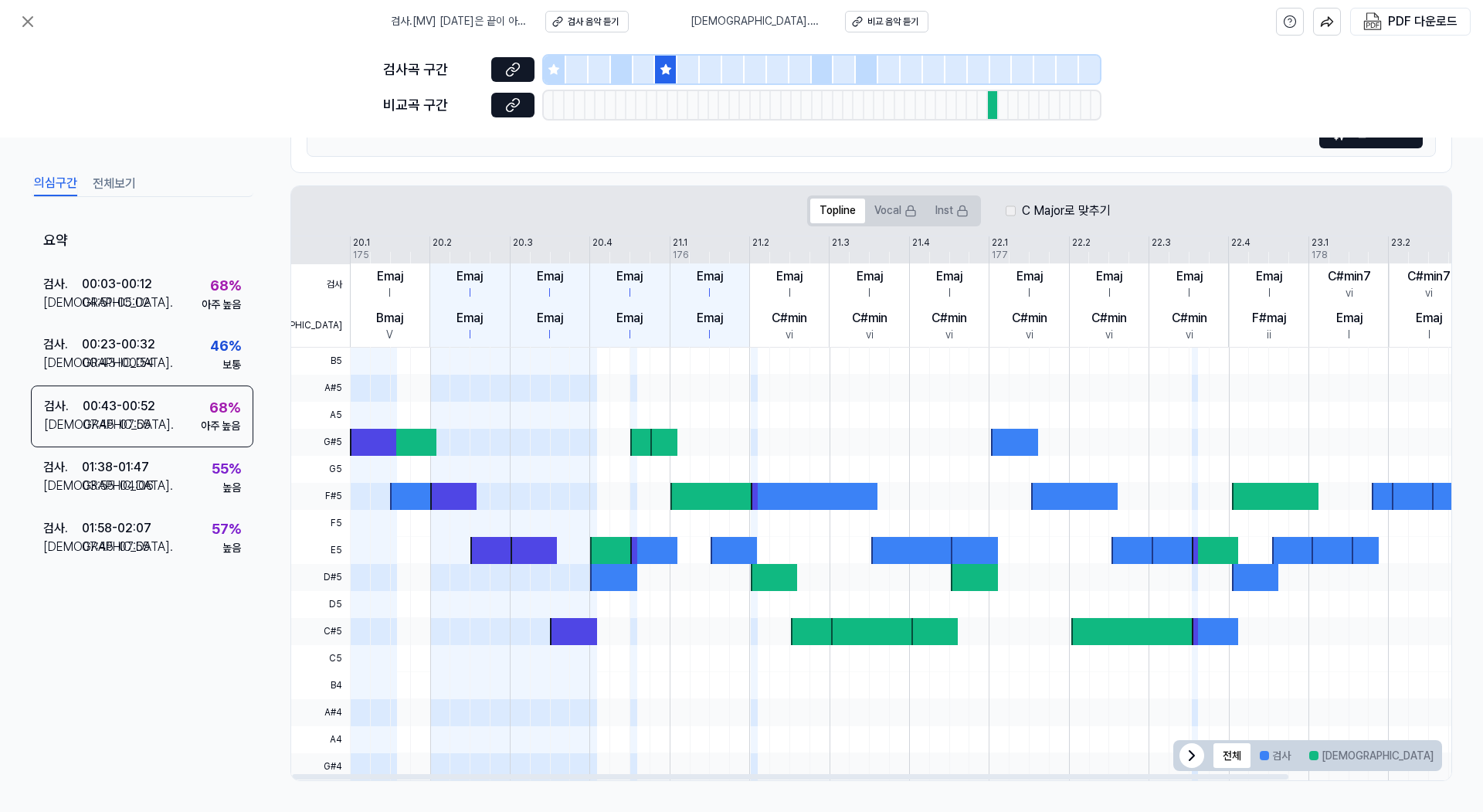
click at [663, 66] on icon at bounding box center [666, 69] width 12 height 12
click at [989, 111] on div at bounding box center [992, 105] width 10 height 27
click at [1442, 762] on button "겹치는 부분" at bounding box center [1482, 755] width 80 height 25
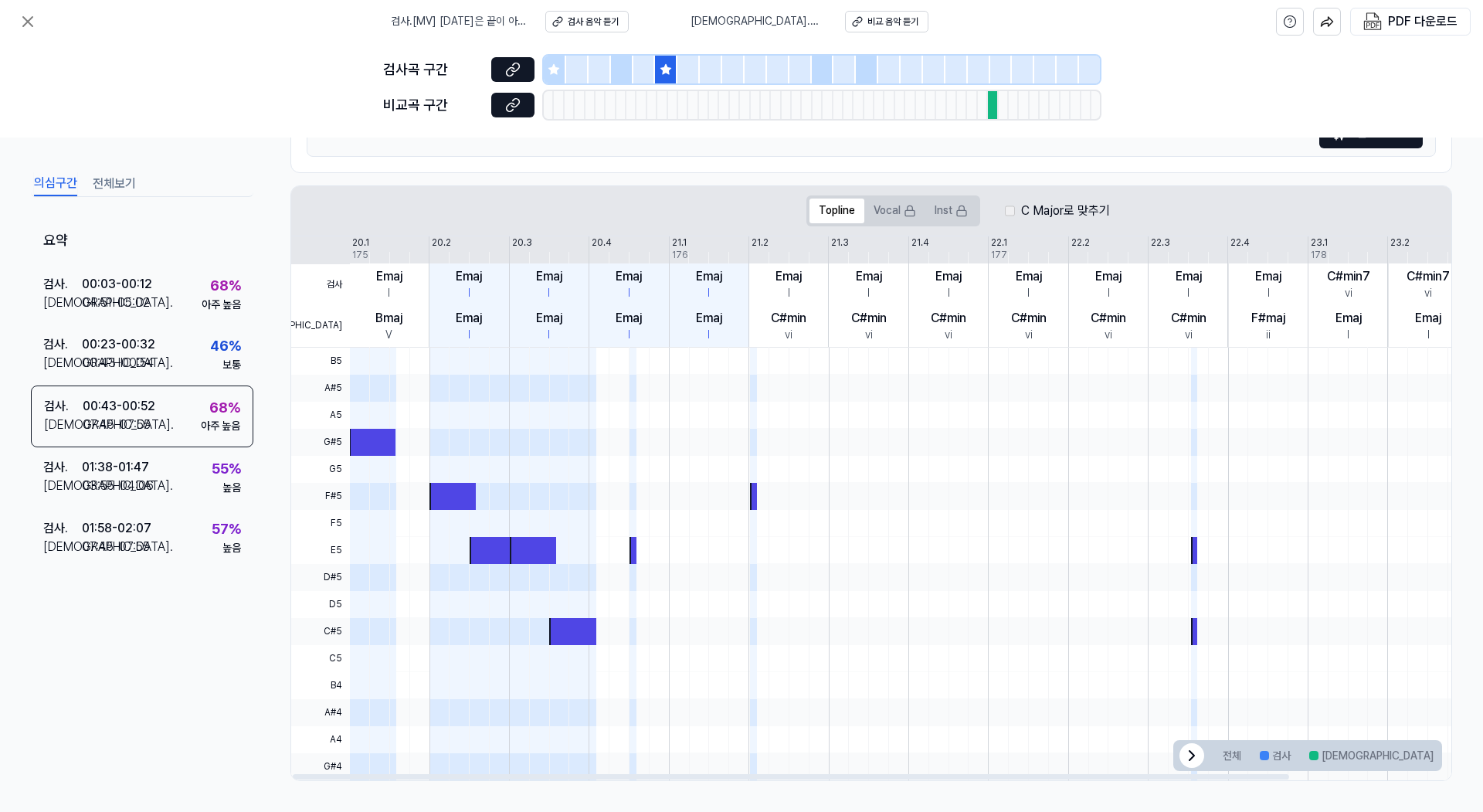
click at [1442, 757] on button "겹치는 부분" at bounding box center [1482, 755] width 80 height 25
click at [157, 298] on div "검사 . 00:03 - 00:12 비교 . 04:51 - 05:02 68 % 아주 높음" at bounding box center [142, 293] width 222 height 60
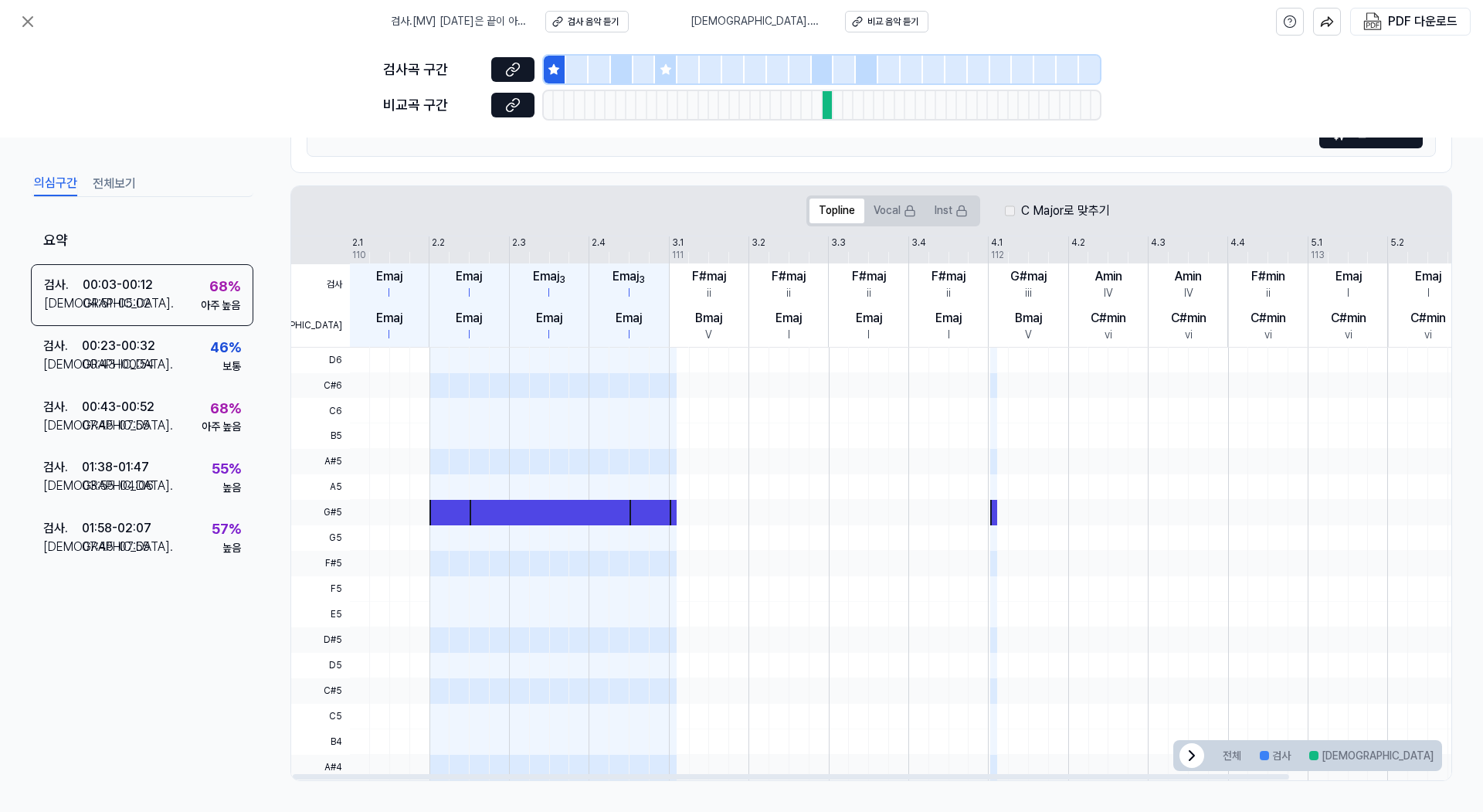
click at [552, 74] on icon at bounding box center [553, 68] width 10 height 10
click at [668, 74] on icon at bounding box center [665, 68] width 10 height 10
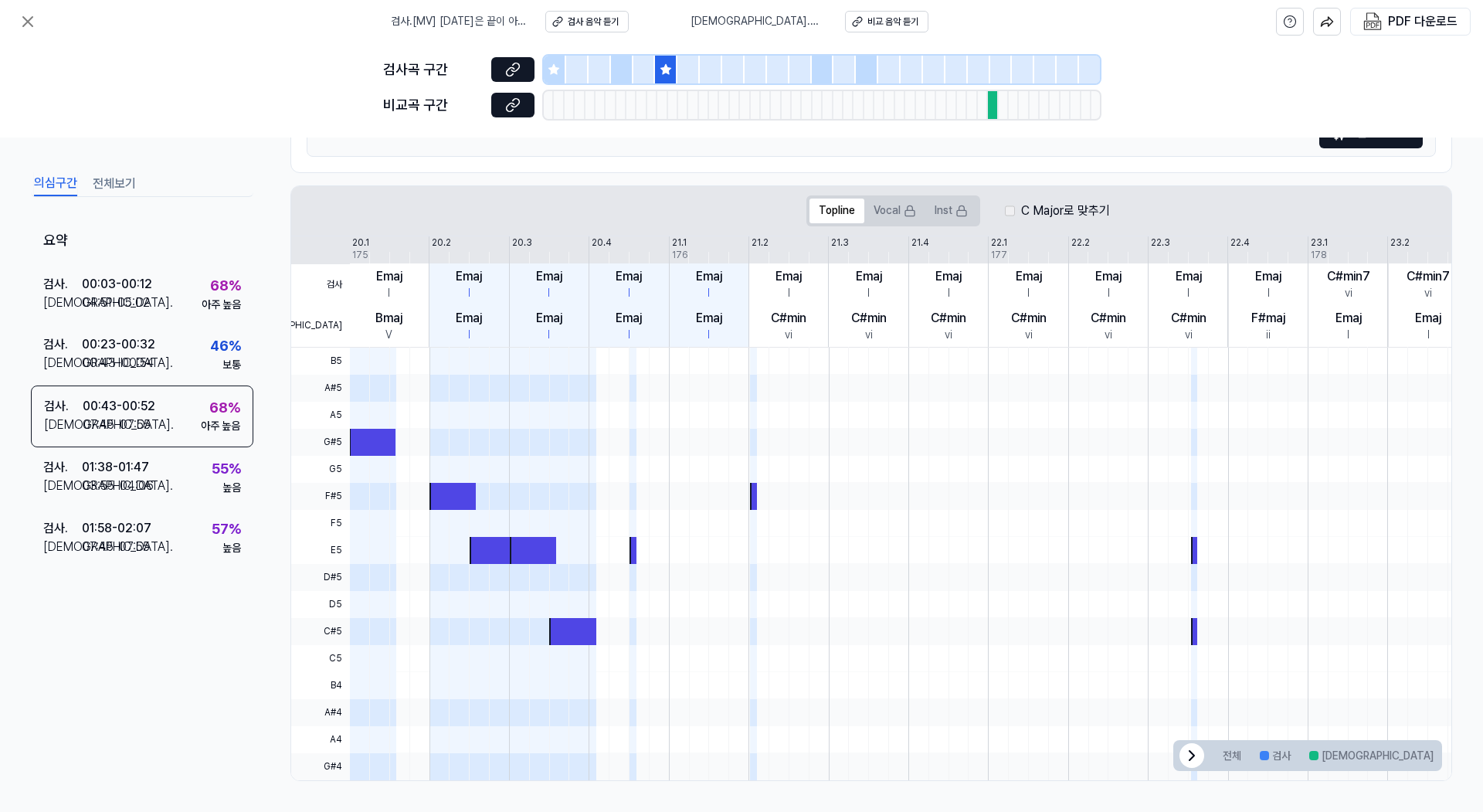
click at [549, 69] on icon at bounding box center [553, 68] width 10 height 10
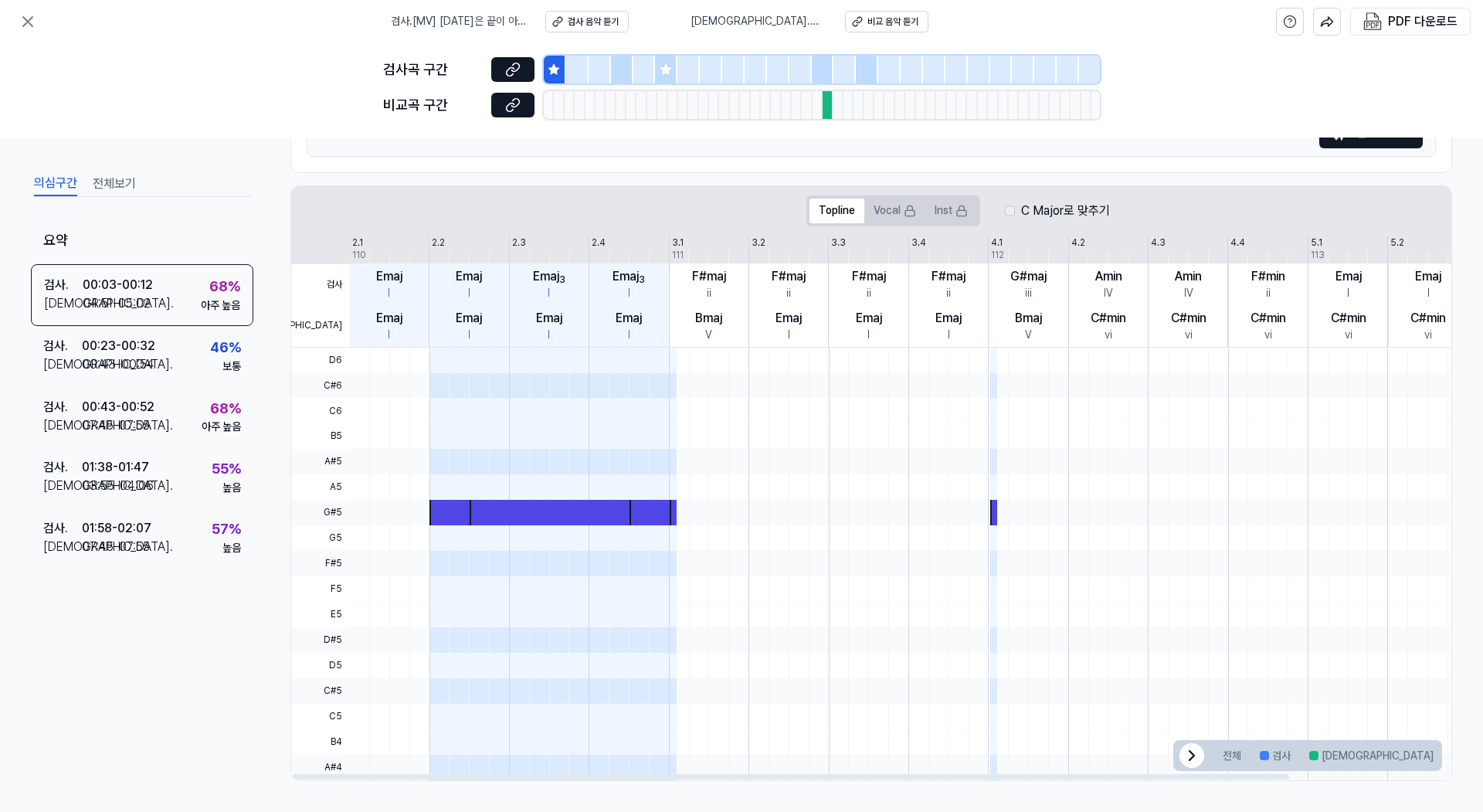
click at [446, 513] on div at bounding box center [452, 512] width 46 height 26
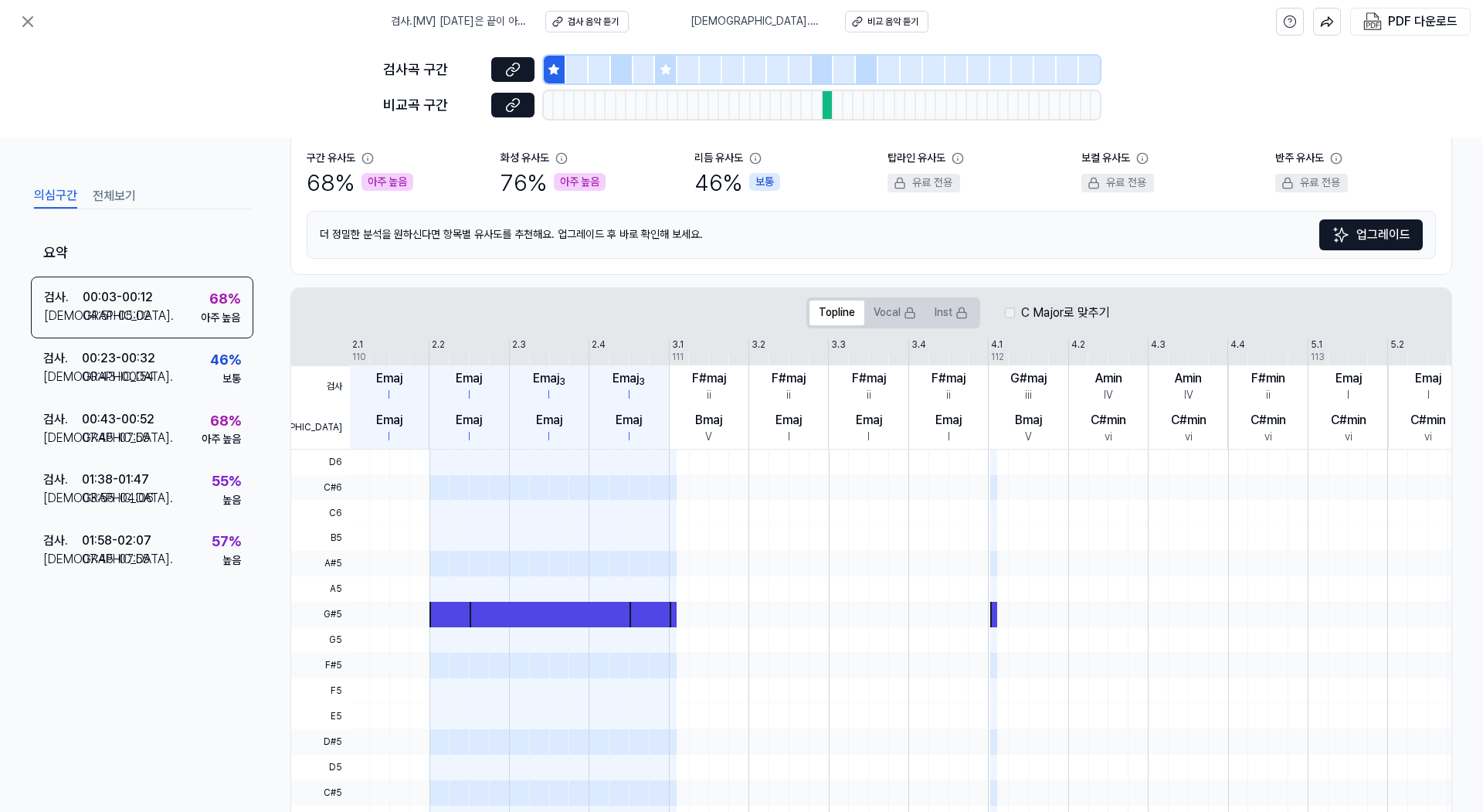
scroll to position [0, 0]
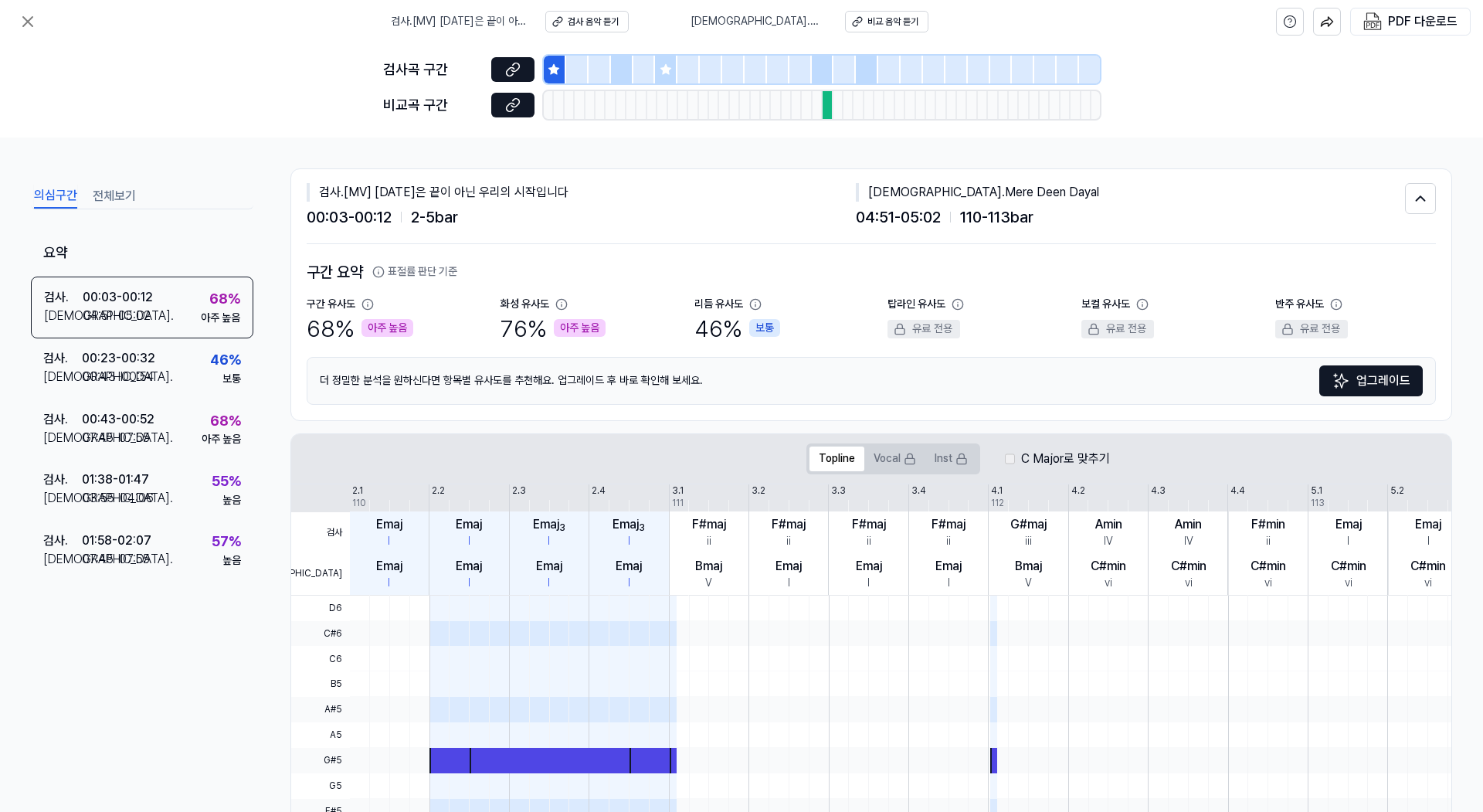
click at [668, 66] on icon at bounding box center [666, 69] width 12 height 12
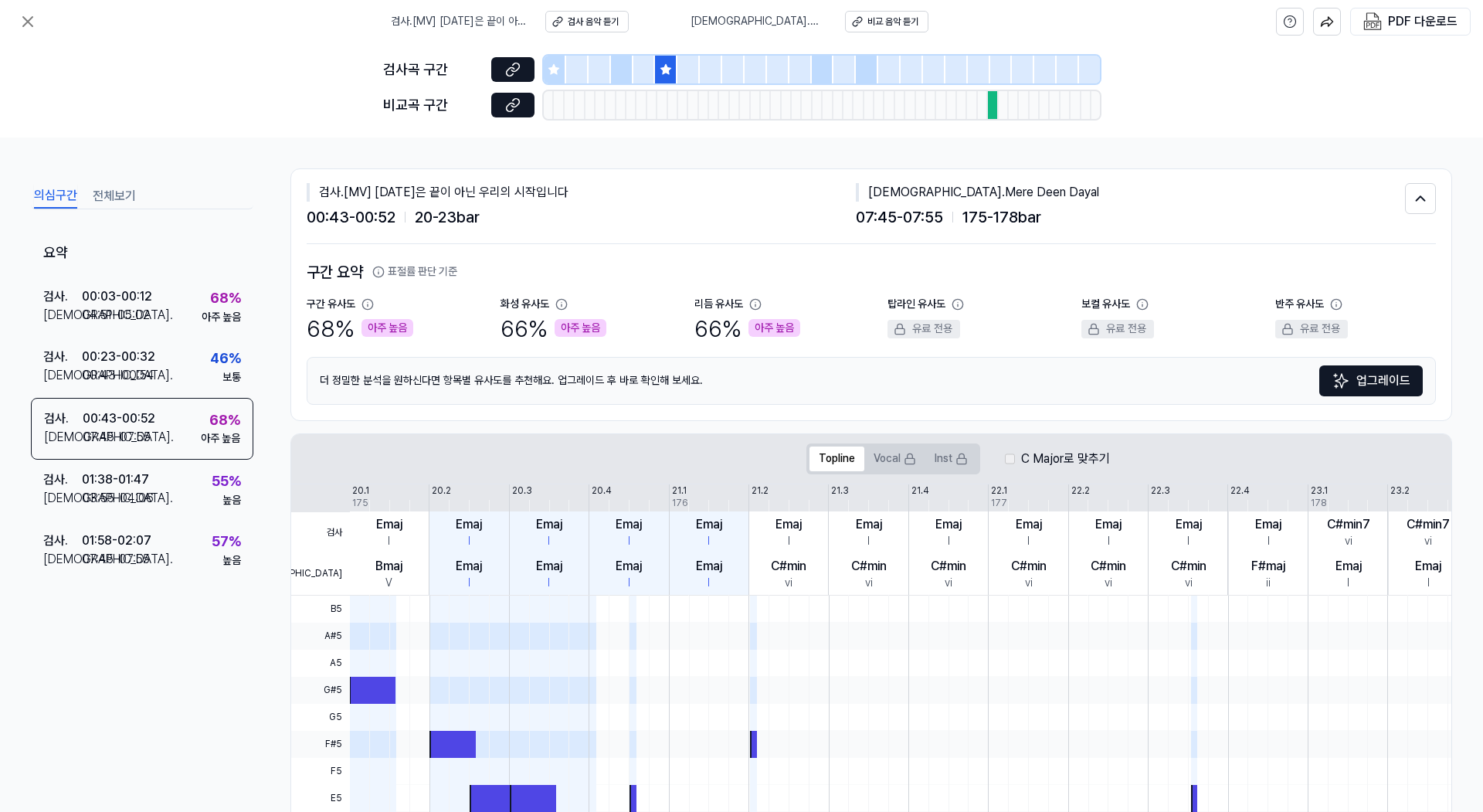
click at [554, 71] on icon at bounding box center [553, 68] width 10 height 10
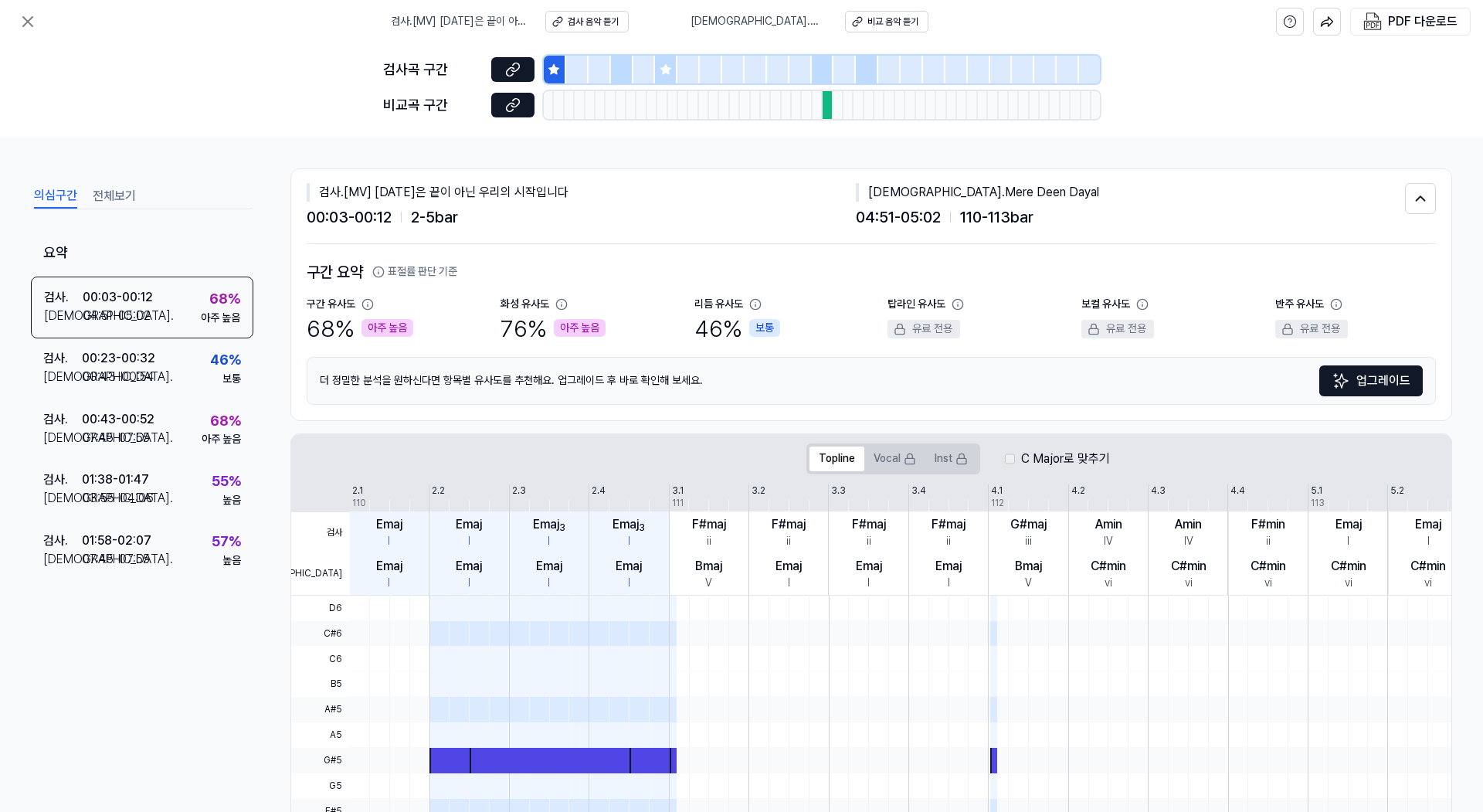
click at [1159, 469] on div "Topline Vocal Inst C Major로 맞추기" at bounding box center [957, 459] width 1334 height 50
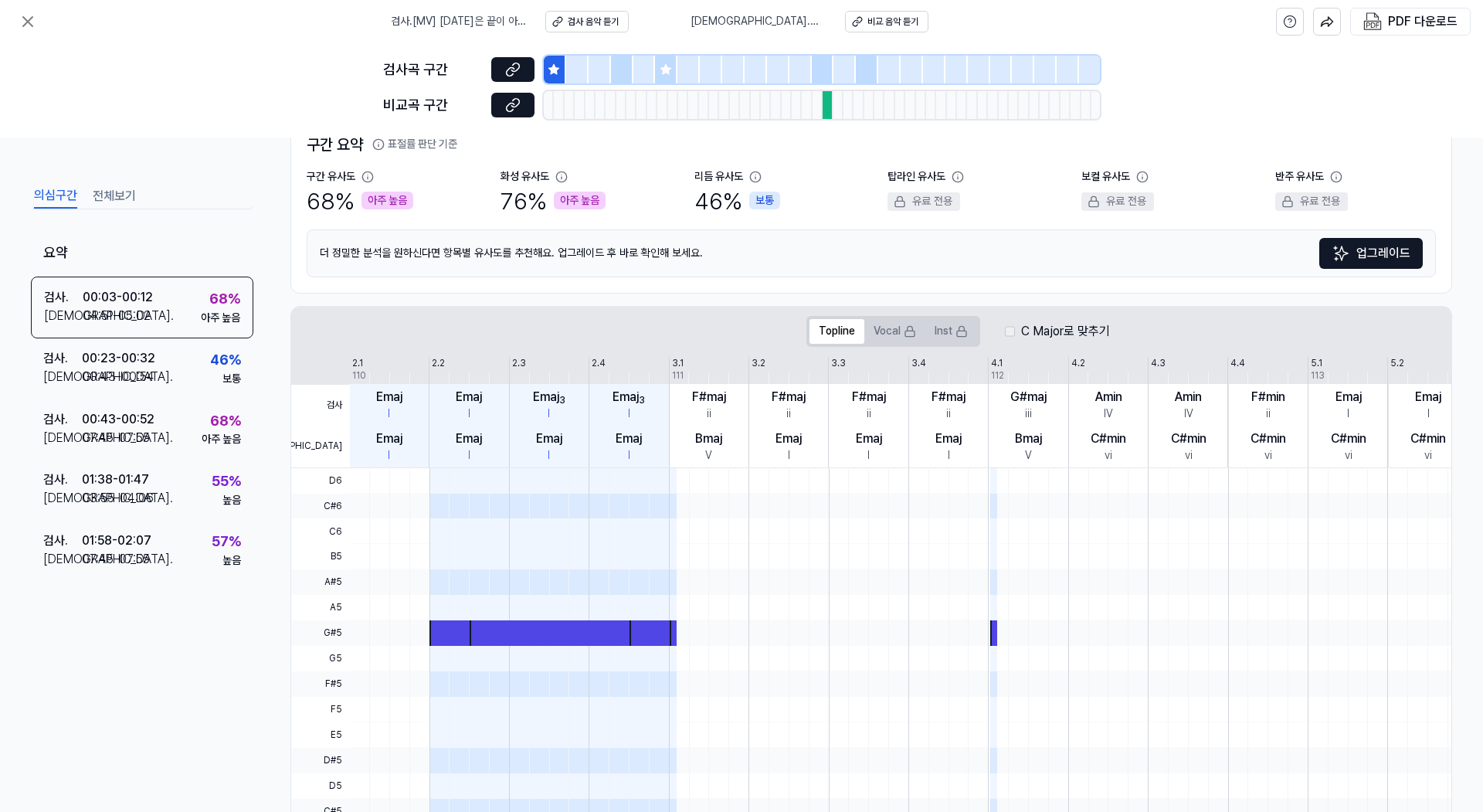
scroll to position [248, 0]
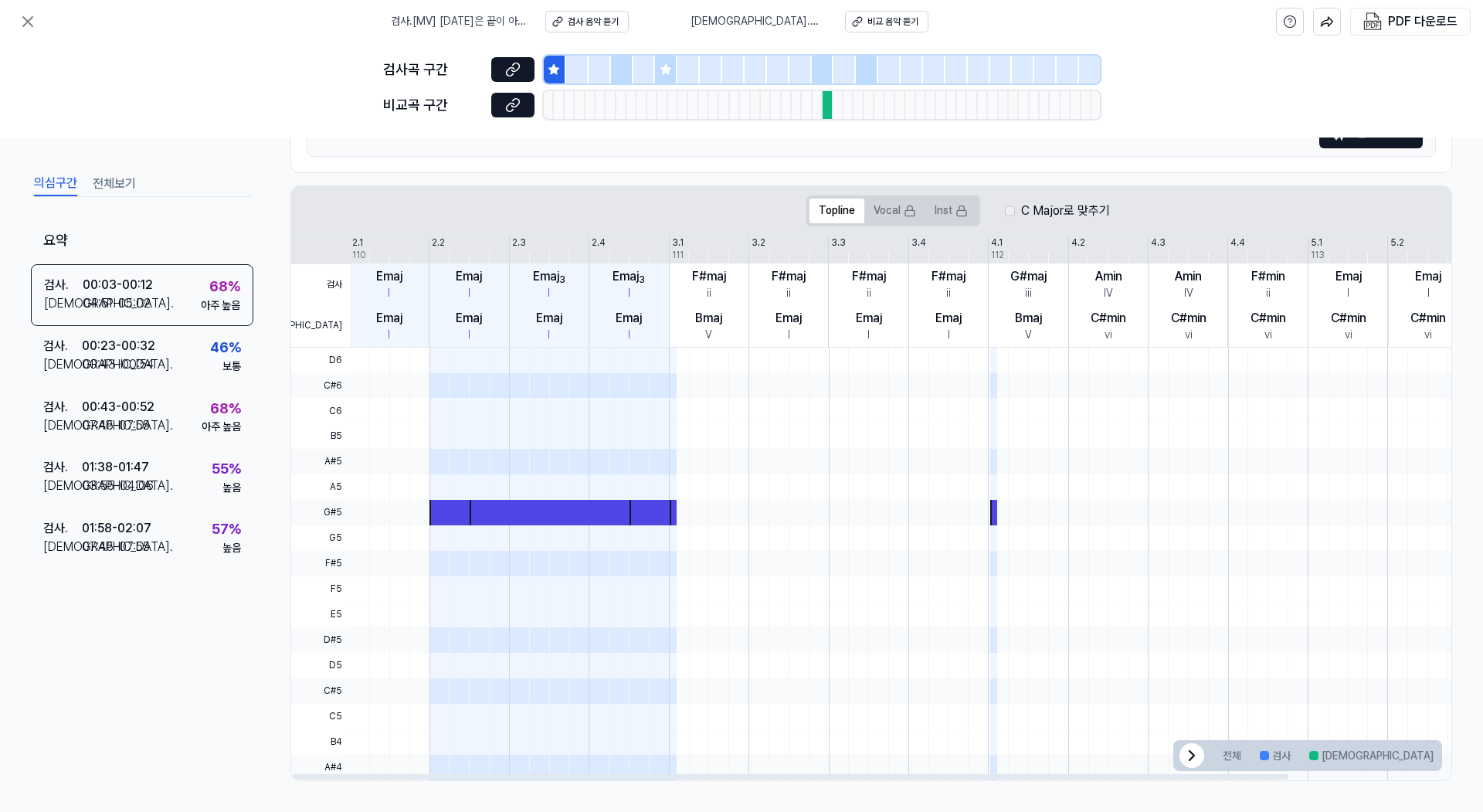
click at [1051, 213] on label "C Major로 맞추기" at bounding box center [1065, 210] width 89 height 19
drag, startPoint x: 1003, startPoint y: 207, endPoint x: 1029, endPoint y: 207, distance: 26.0
click at [1004, 207] on div "Topline Vocal Inst C Major로 맞추기" at bounding box center [958, 210] width 303 height 31
click at [1011, 200] on div "Topline Vocal Inst C Major로 맞추기" at bounding box center [958, 210] width 303 height 31
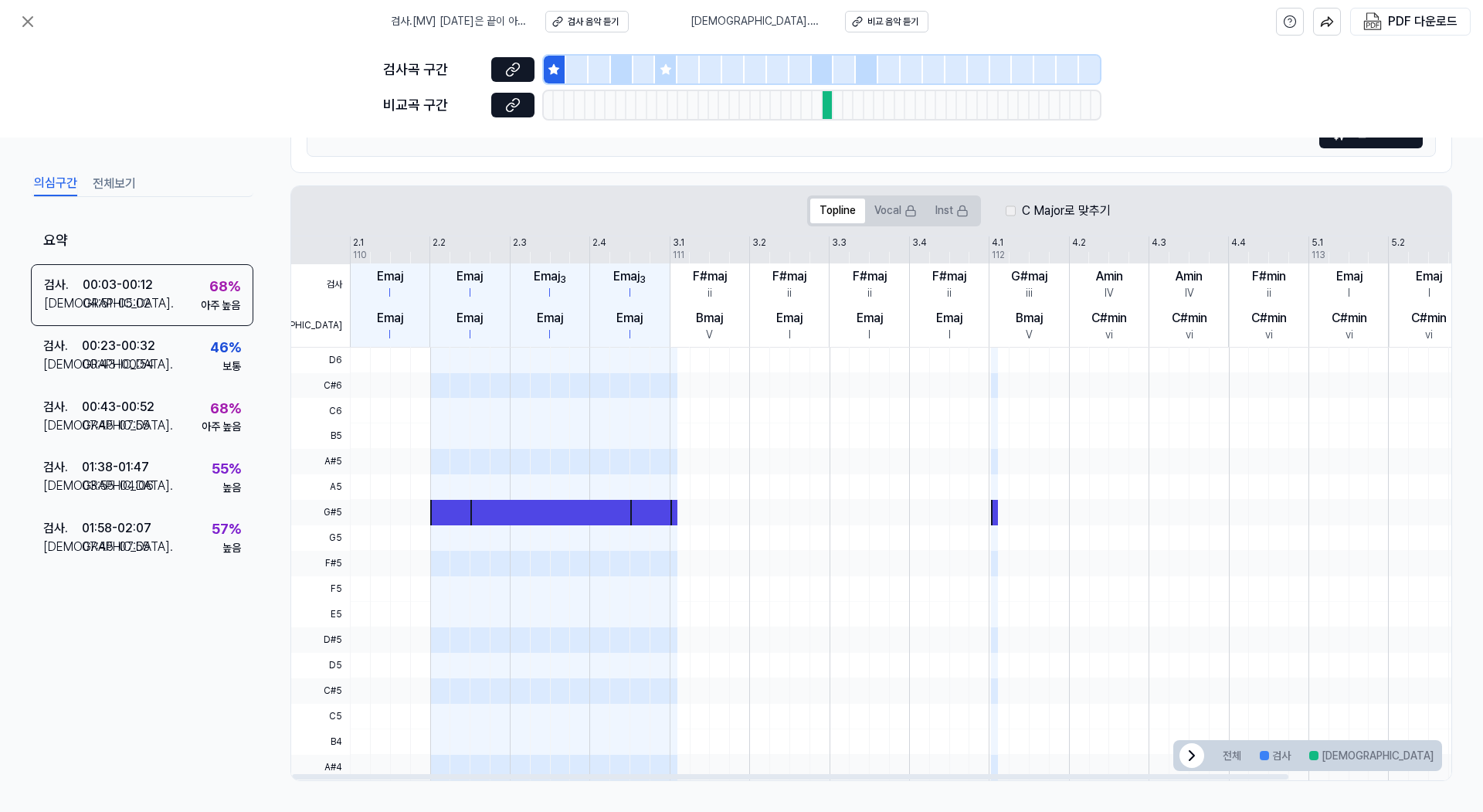
click at [1015, 215] on div "C Major로 맞추기" at bounding box center [1058, 210] width 105 height 19
click at [550, 72] on icon at bounding box center [554, 69] width 12 height 12
click at [890, 208] on button "Vocal" at bounding box center [895, 211] width 61 height 25
click at [948, 215] on button "Inst" at bounding box center [952, 211] width 51 height 25
click at [835, 212] on button "Topline" at bounding box center [838, 211] width 55 height 25
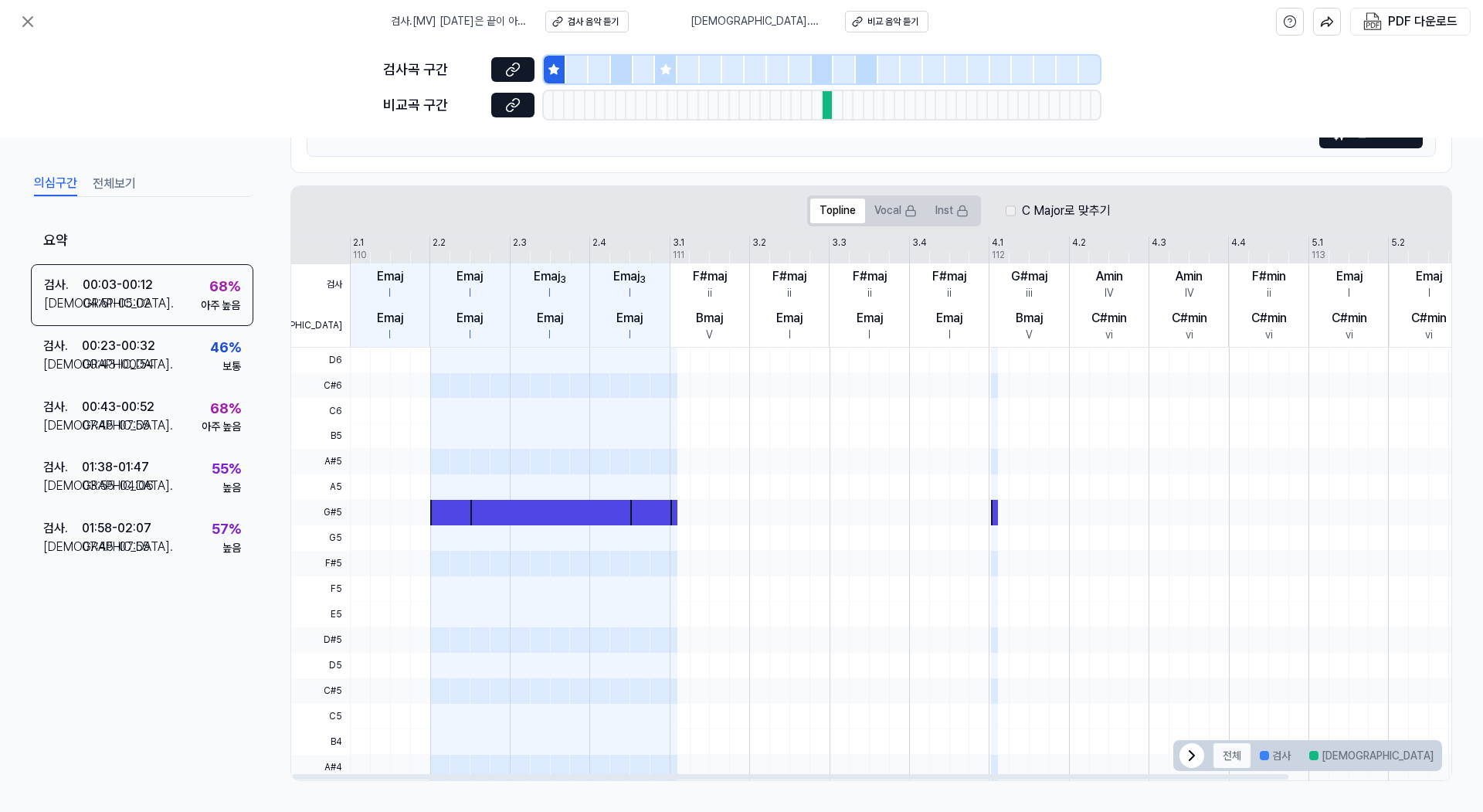
click at [1227, 759] on button "전체" at bounding box center [1232, 755] width 37 height 25
